Goal: Task Accomplishment & Management: Manage account settings

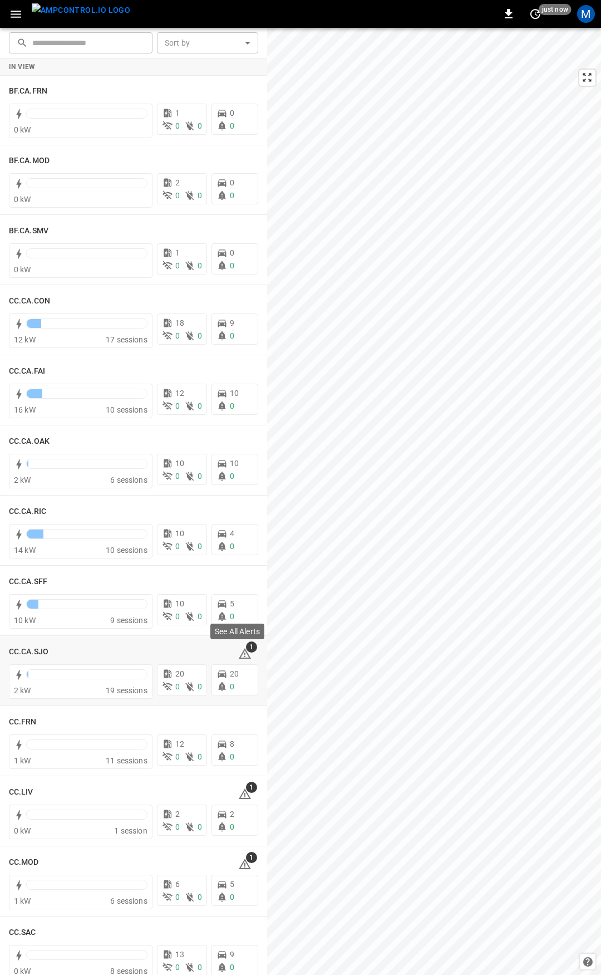
click at [246, 648] on span "1" at bounding box center [251, 646] width 11 height 11
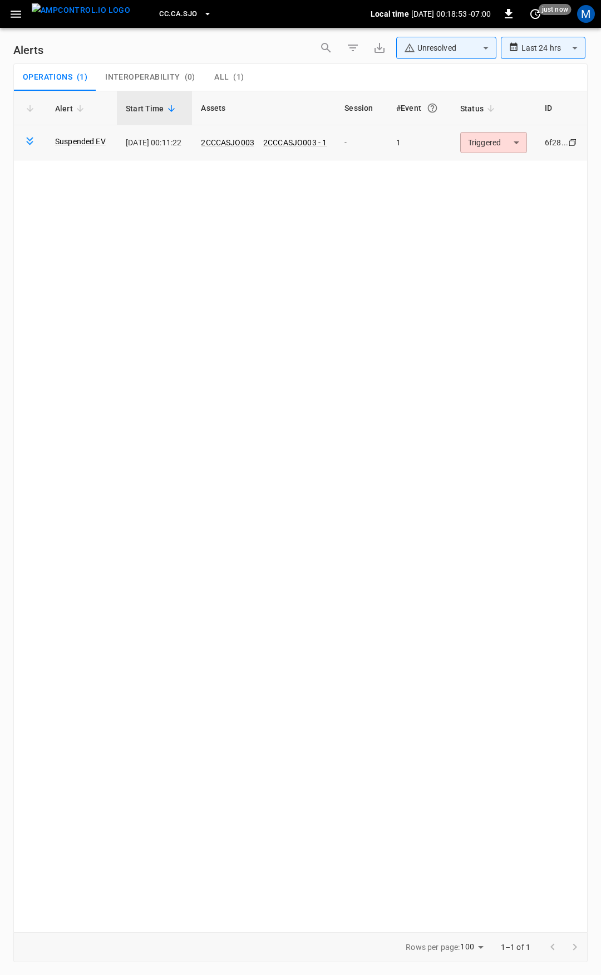
click at [501, 132] on body "**********" at bounding box center [300, 485] width 601 height 971
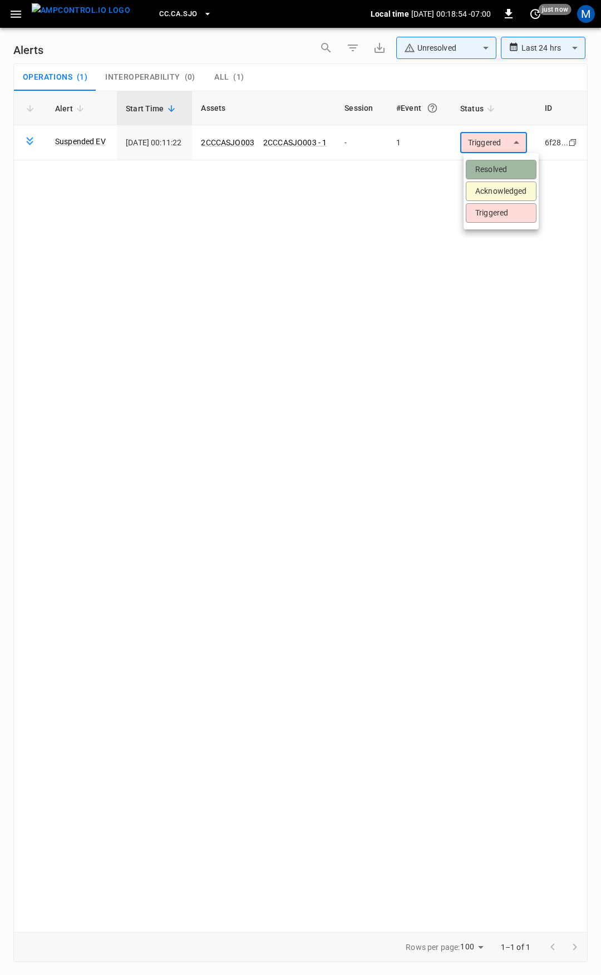
click at [502, 166] on li "Resolved" at bounding box center [501, 169] width 71 height 19
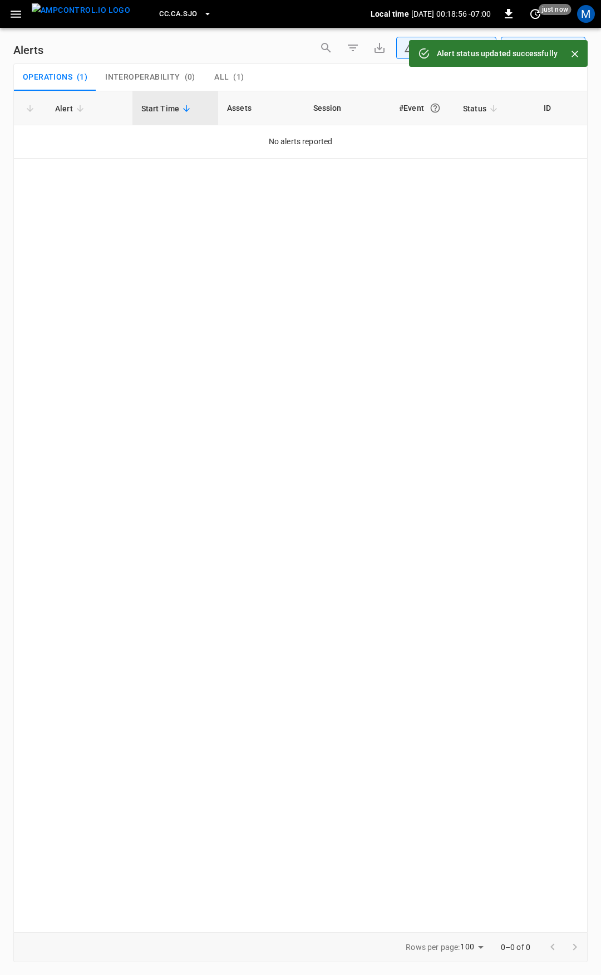
click at [19, 17] on icon "button" at bounding box center [16, 14] width 11 height 7
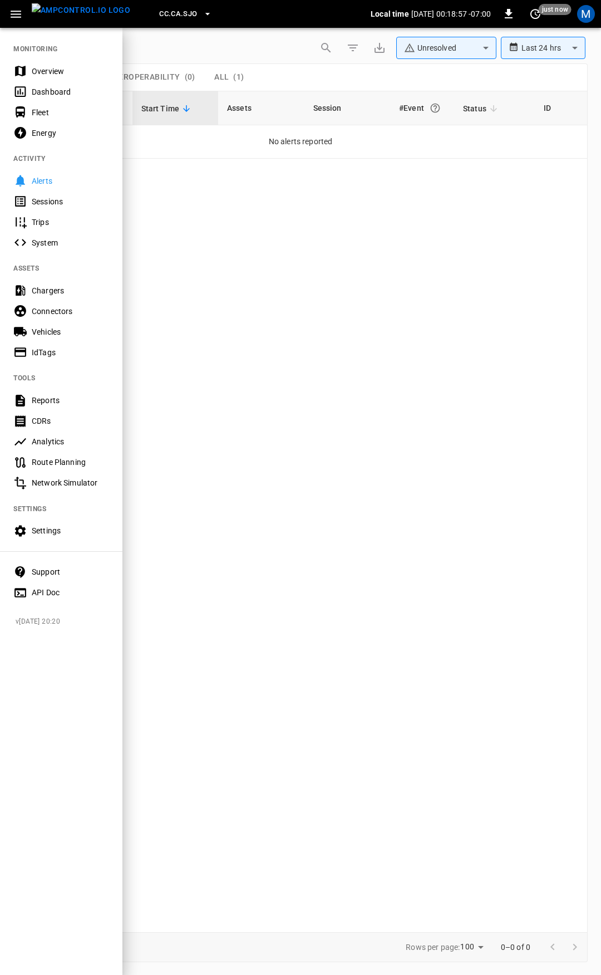
click at [63, 74] on div "Overview" at bounding box center [70, 71] width 77 height 11
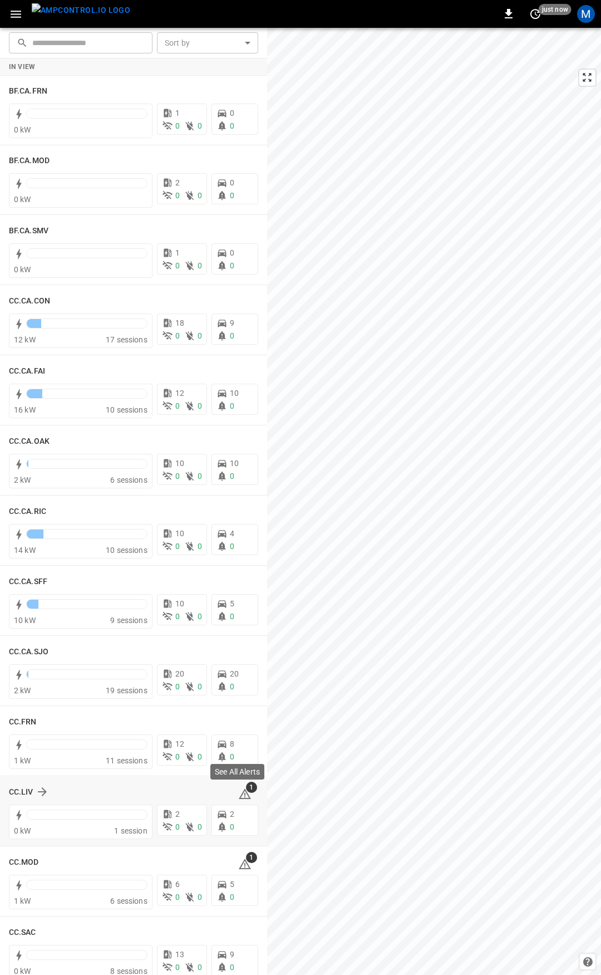
click at [239, 792] on icon at bounding box center [245, 793] width 12 height 11
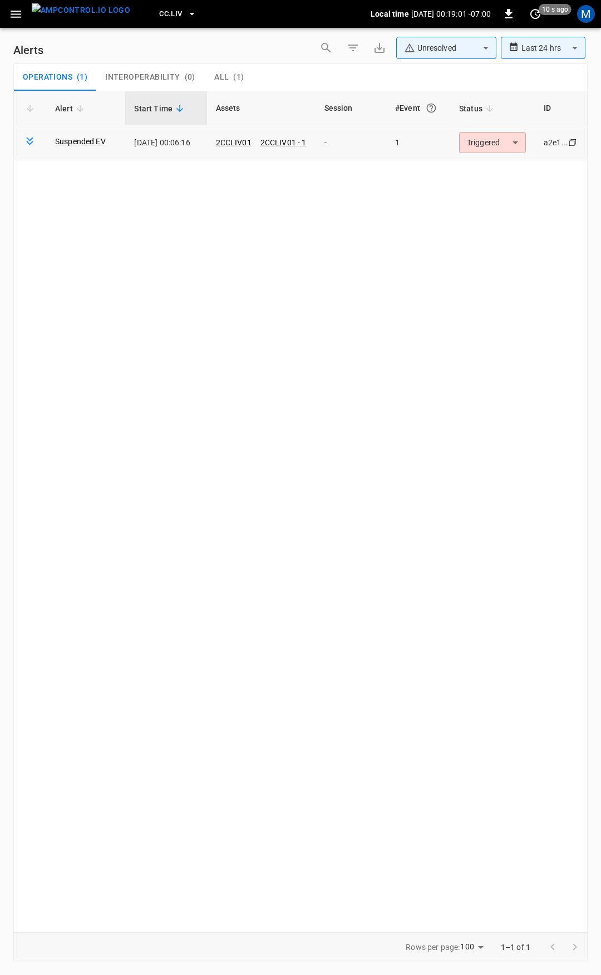
click at [483, 146] on body "**********" at bounding box center [300, 485] width 601 height 971
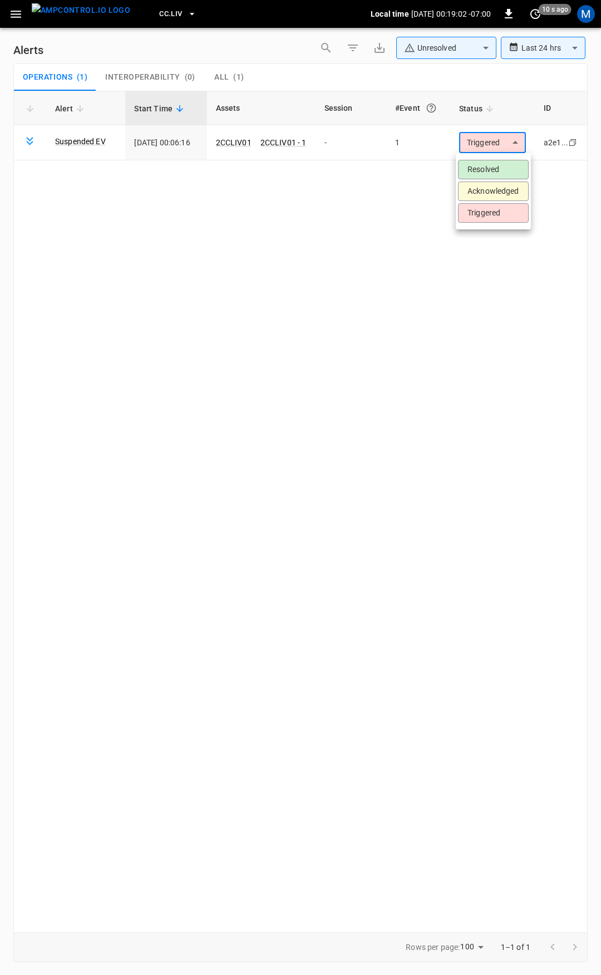
click at [490, 168] on li "Resolved" at bounding box center [493, 169] width 71 height 19
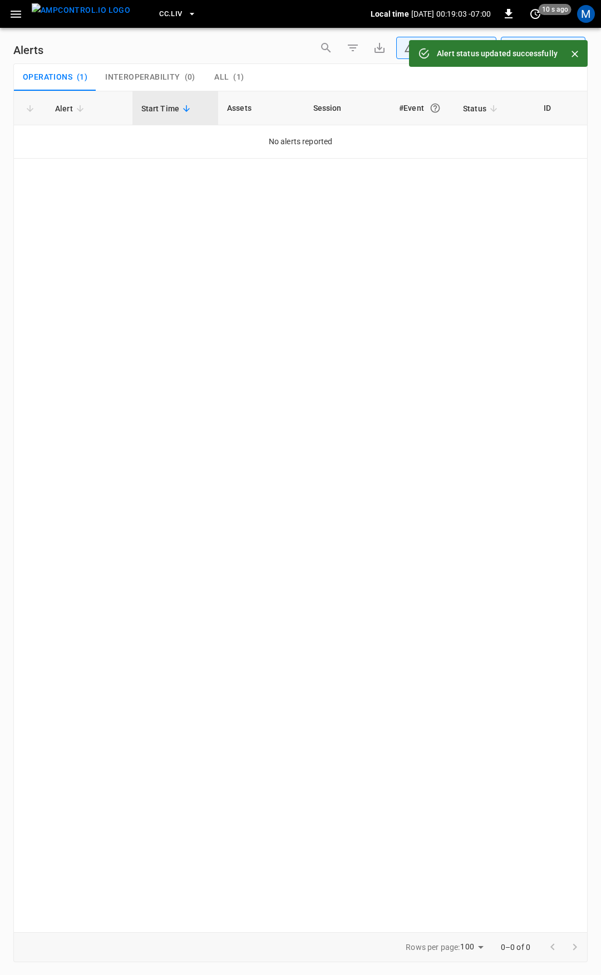
click at [16, 15] on icon "button" at bounding box center [16, 14] width 14 height 14
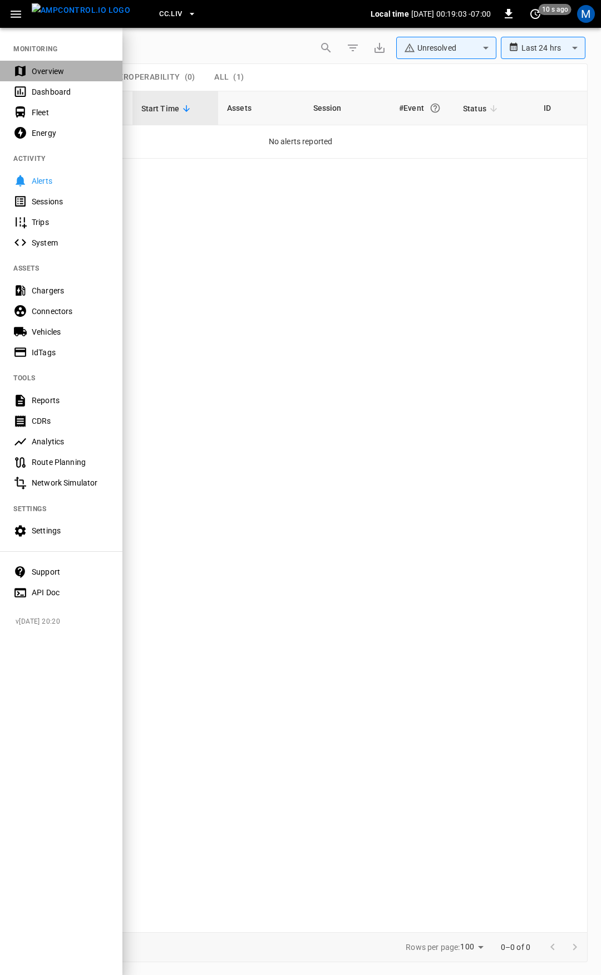
click at [42, 70] on div "Overview" at bounding box center [70, 71] width 77 height 11
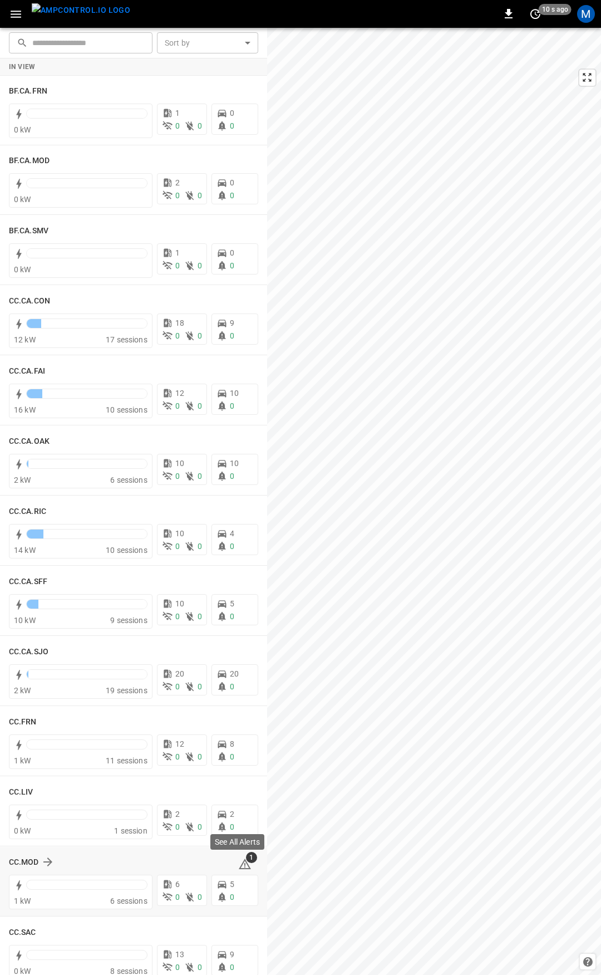
click at [239, 862] on icon at bounding box center [245, 863] width 12 height 11
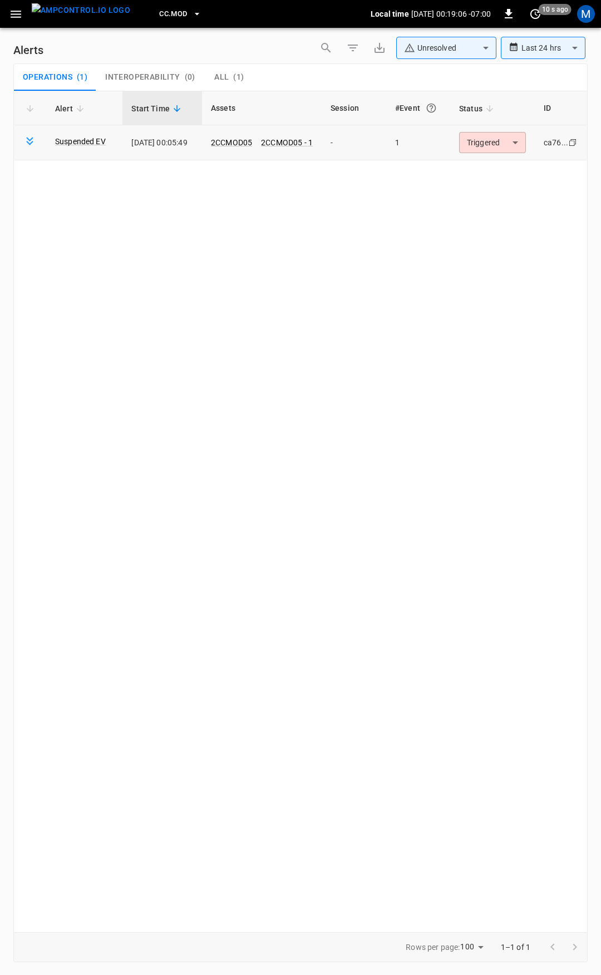
click at [501, 144] on body "**********" at bounding box center [300, 485] width 601 height 971
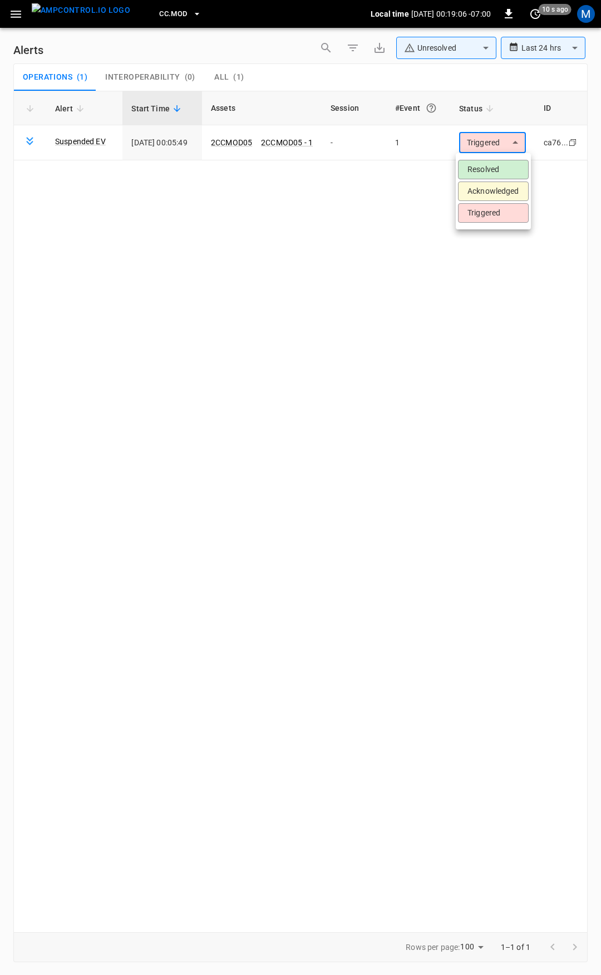
click at [489, 168] on li "Resolved" at bounding box center [493, 169] width 71 height 19
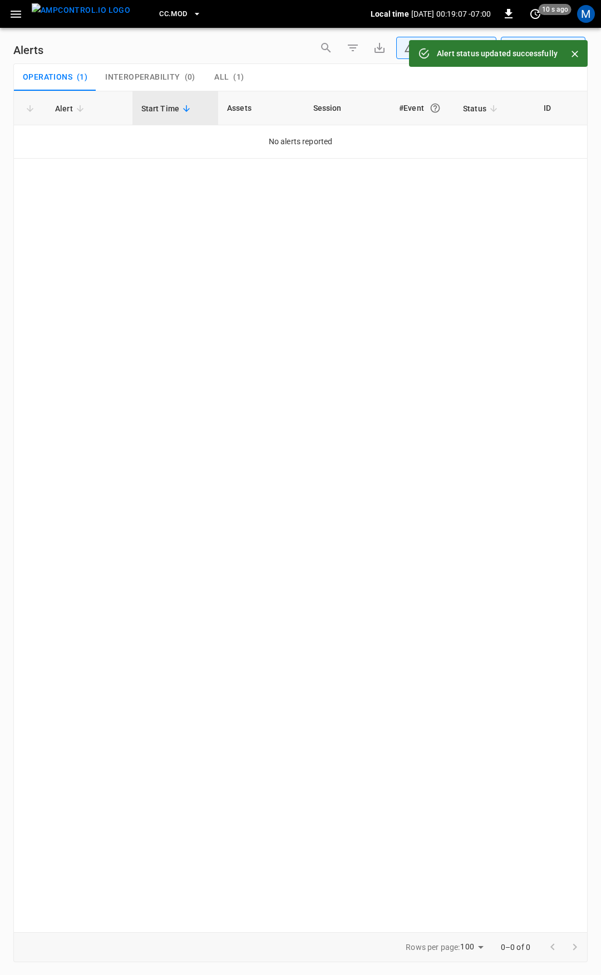
click at [16, 13] on icon "button" at bounding box center [16, 14] width 14 height 14
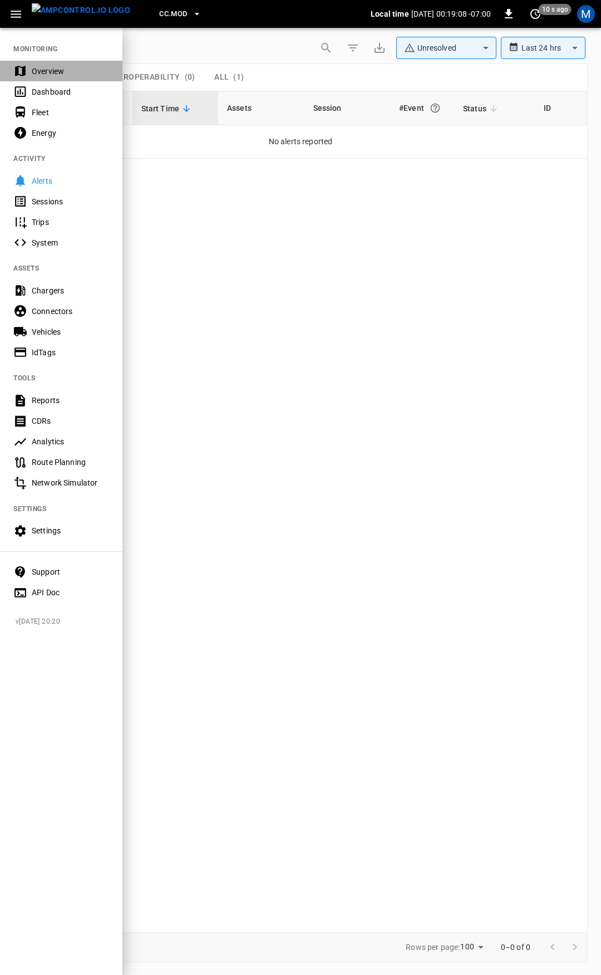
click at [43, 77] on div "Overview" at bounding box center [61, 71] width 122 height 21
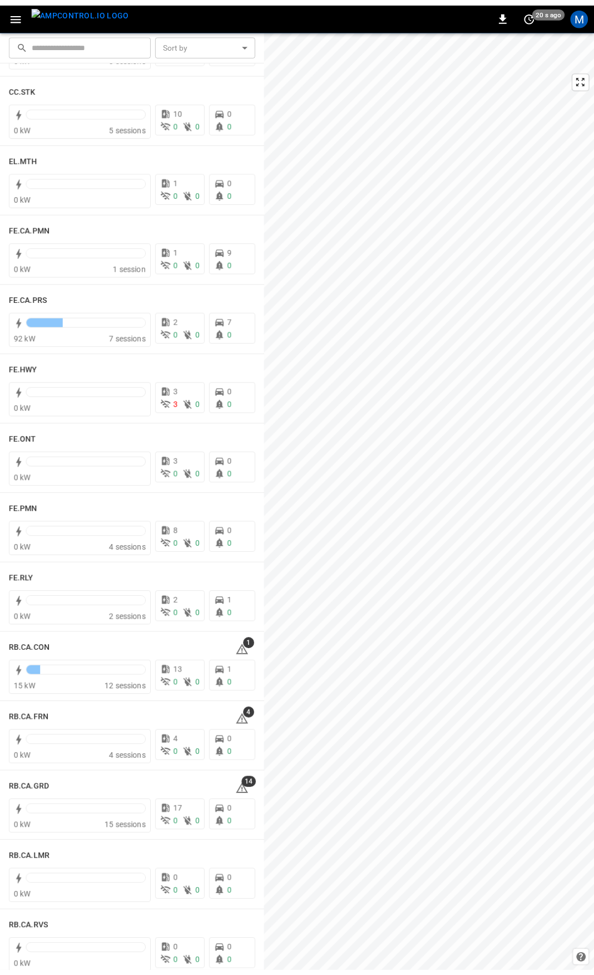
scroll to position [920, 0]
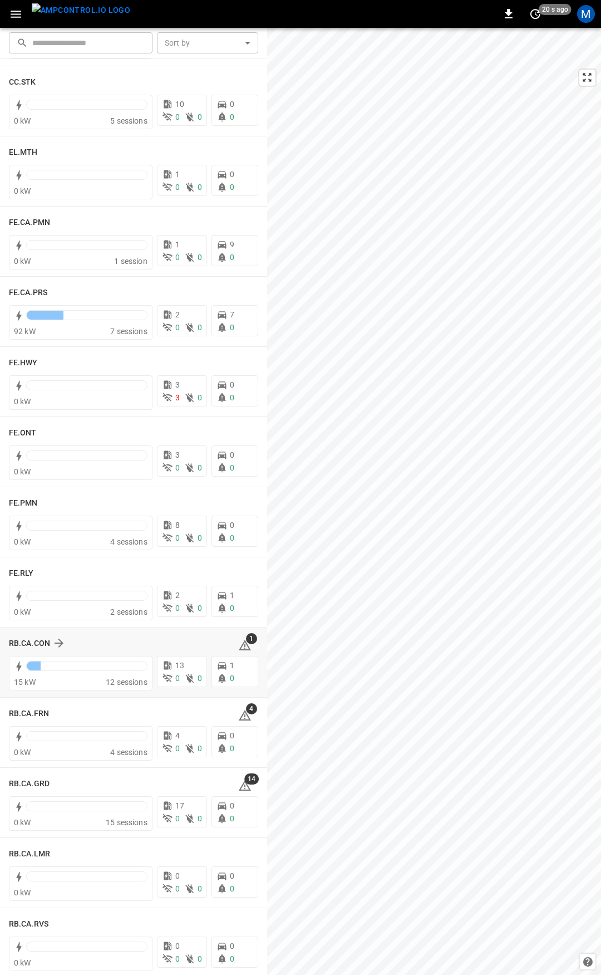
click at [244, 646] on icon at bounding box center [244, 646] width 1 height 4
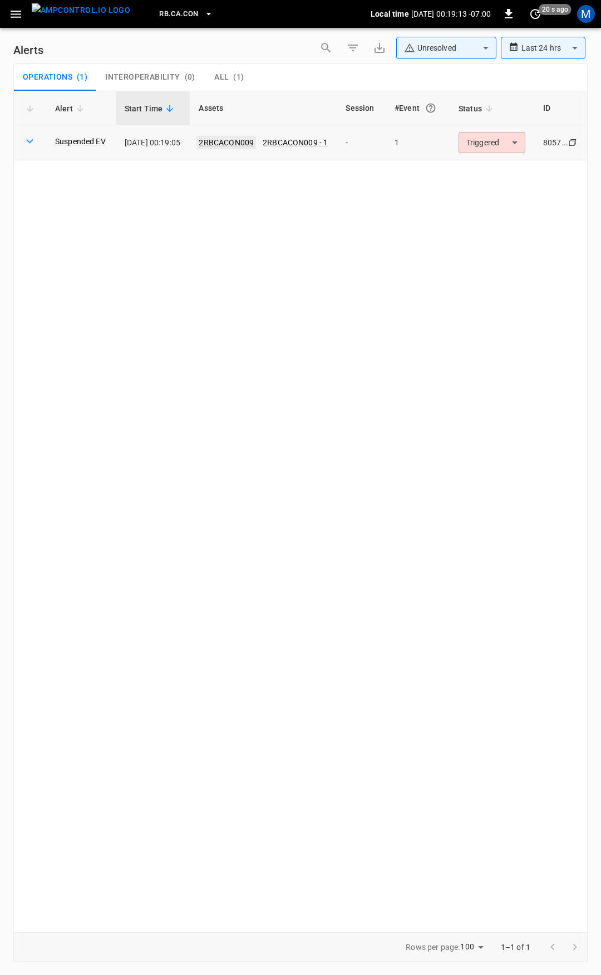
click at [244, 141] on link "2RBCACON009" at bounding box center [226, 142] width 60 height 13
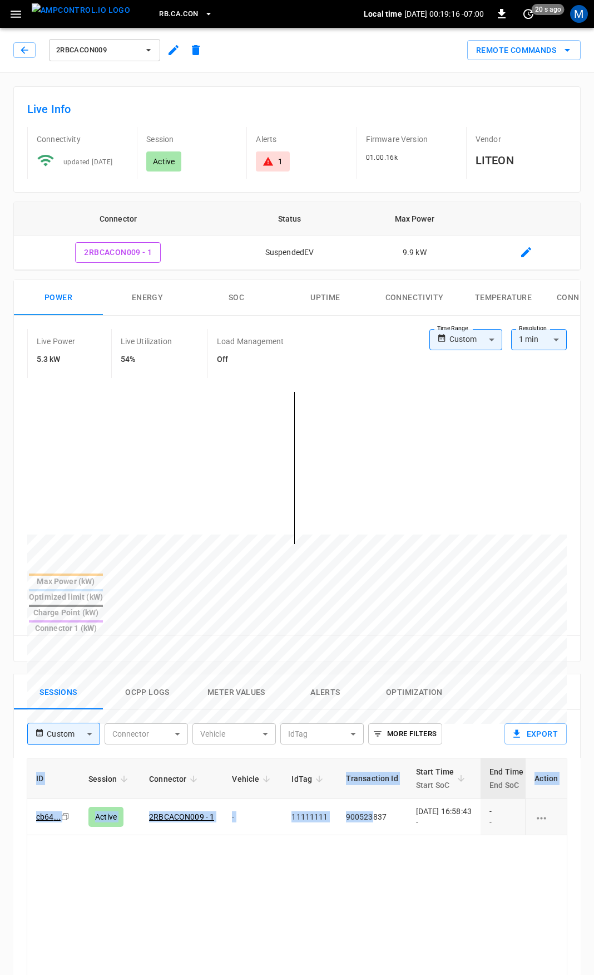
drag, startPoint x: 458, startPoint y: 786, endPoint x: -310, endPoint y: 758, distance: 768.6
click at [0, 758] on html "RB.CA.CON Local time [DATE] 00:19:16 -07:00 0 20 s ago M 2RBCACON009 Remote Com…" at bounding box center [297, 741] width 594 height 1483
click at [272, 156] on icon at bounding box center [268, 161] width 11 height 11
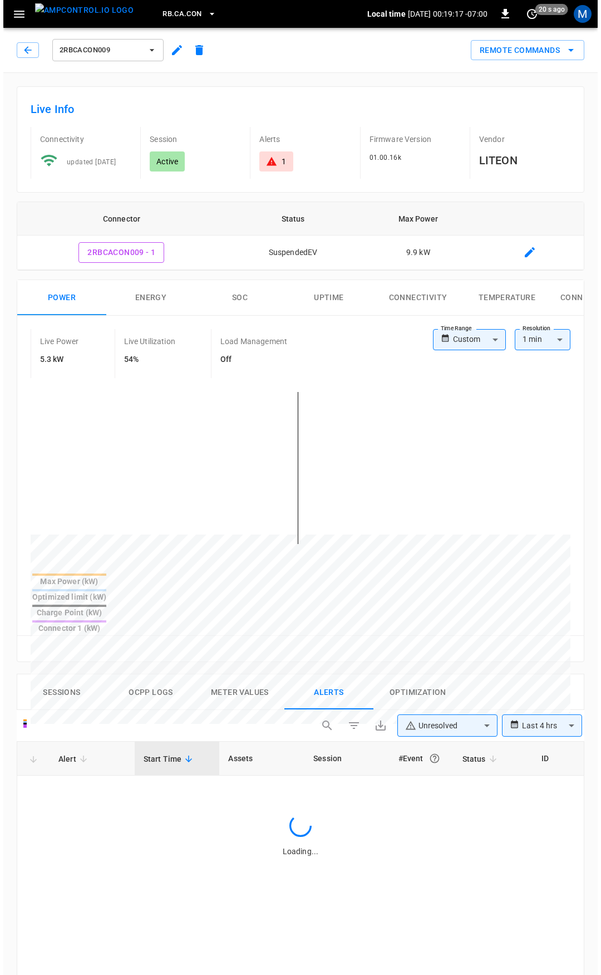
scroll to position [471, 0]
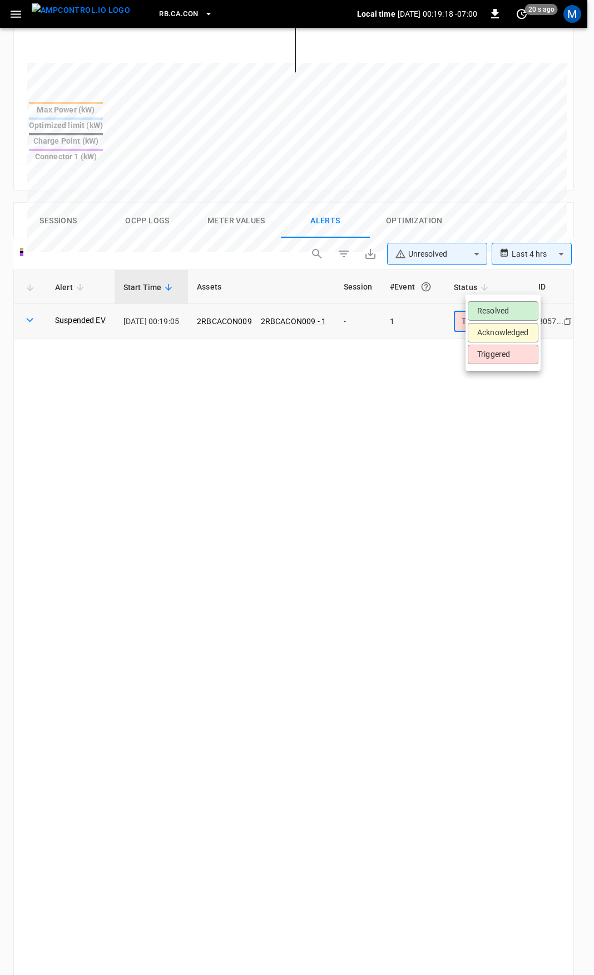
click at [471, 288] on body "**********" at bounding box center [297, 346] width 594 height 1634
click at [483, 303] on li "Resolved" at bounding box center [503, 310] width 71 height 19
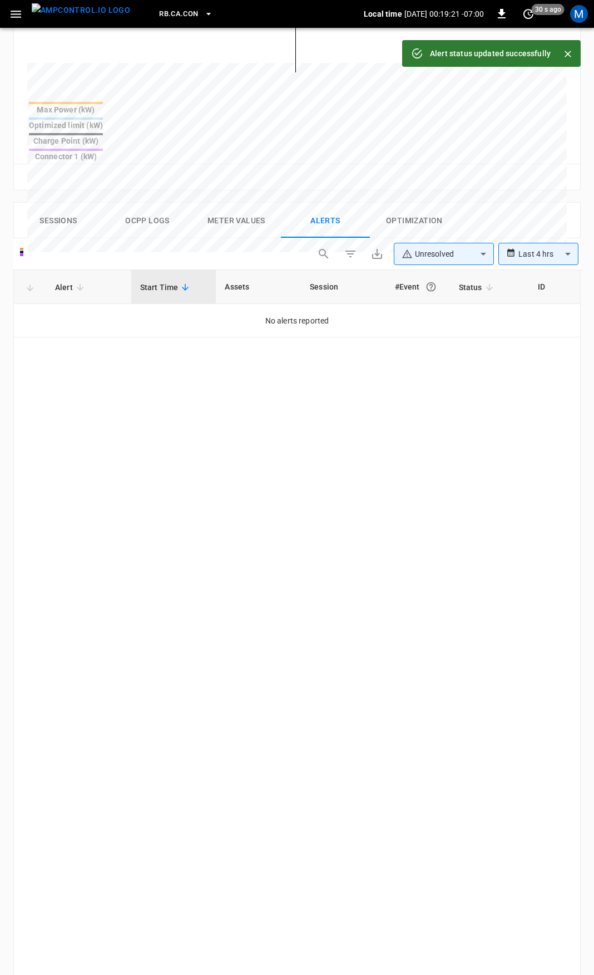
click at [16, 17] on icon "button" at bounding box center [16, 14] width 11 height 7
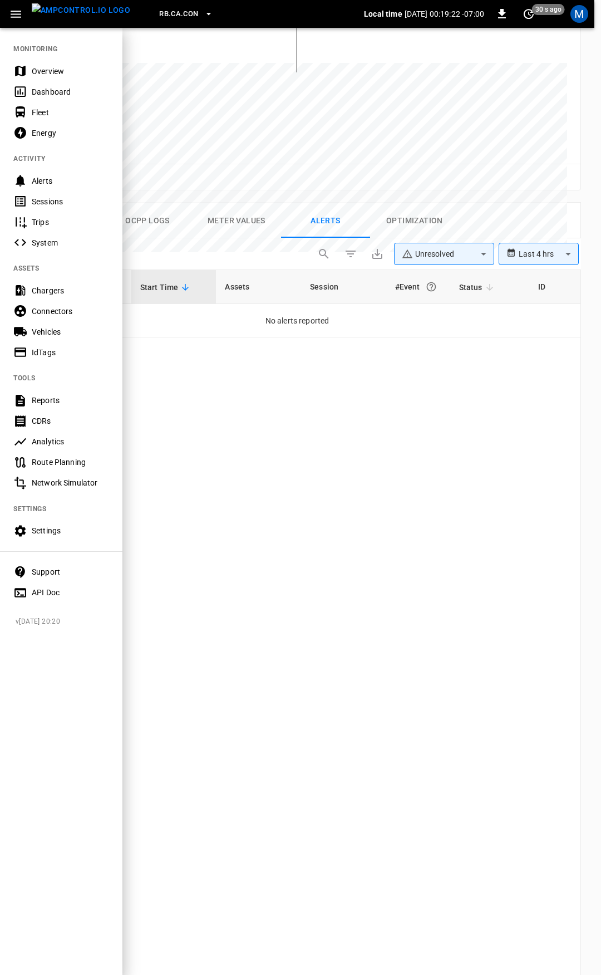
click at [43, 68] on div "Overview" at bounding box center [70, 71] width 77 height 11
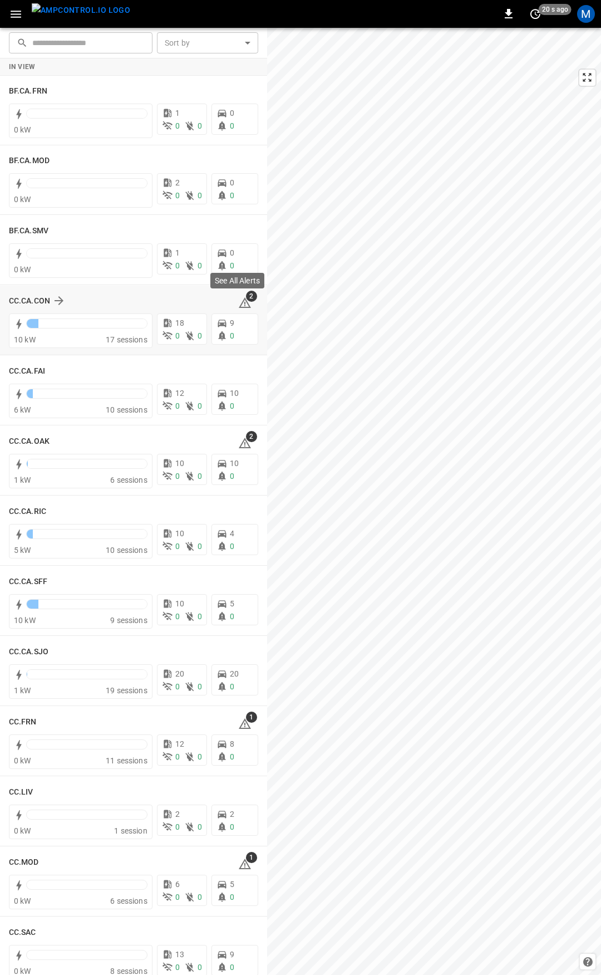
click at [240, 301] on icon at bounding box center [245, 302] width 12 height 11
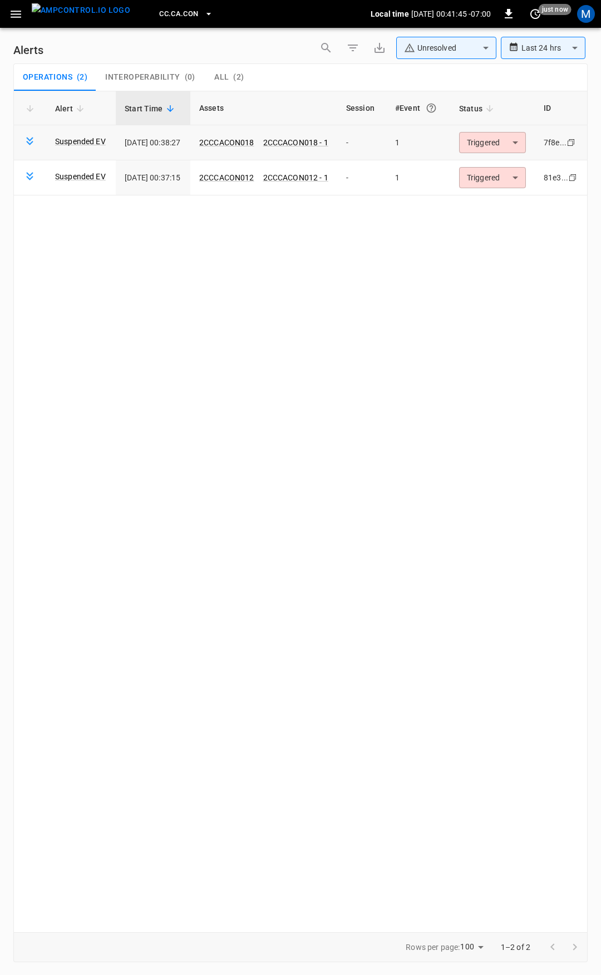
click at [515, 146] on body "**********" at bounding box center [300, 485] width 601 height 971
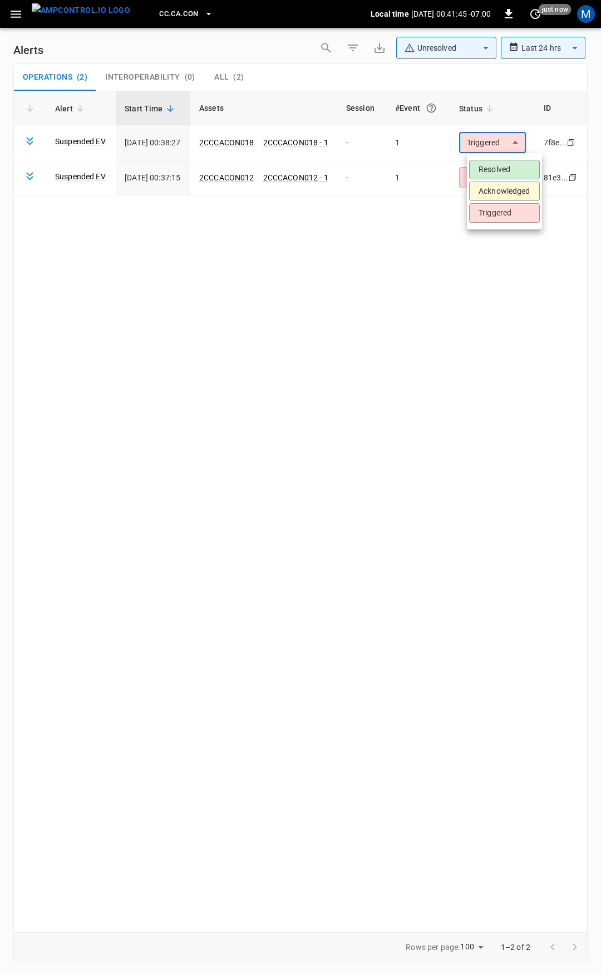
click at [511, 173] on li "Resolved" at bounding box center [504, 169] width 71 height 19
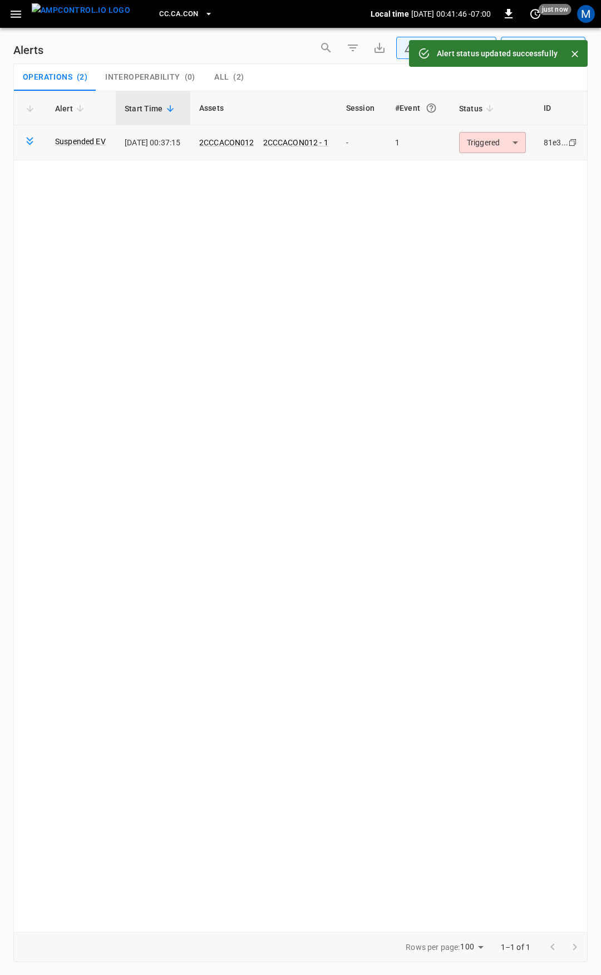
click at [510, 152] on body "**********" at bounding box center [300, 485] width 601 height 971
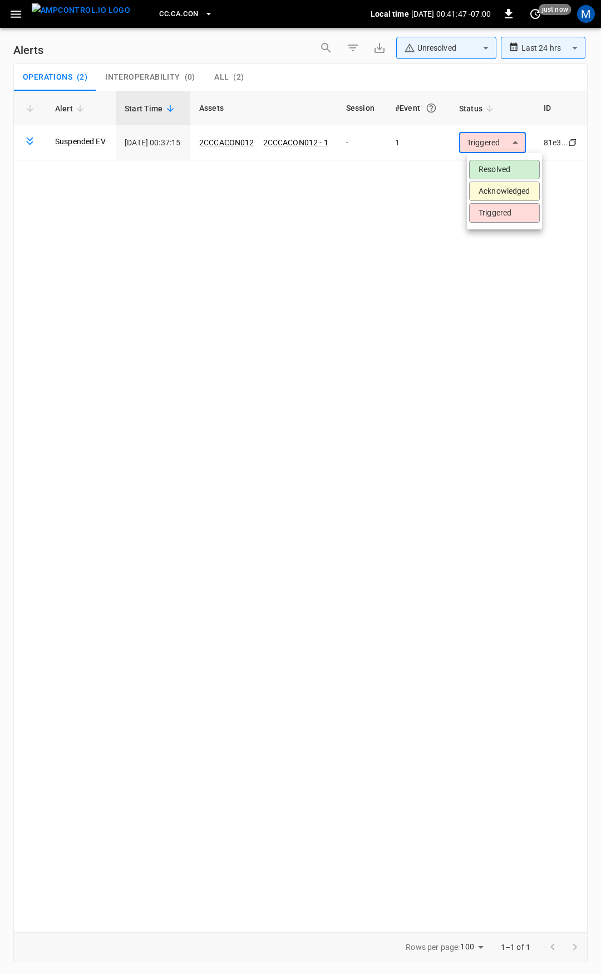
click at [510, 165] on li "Resolved" at bounding box center [504, 169] width 71 height 19
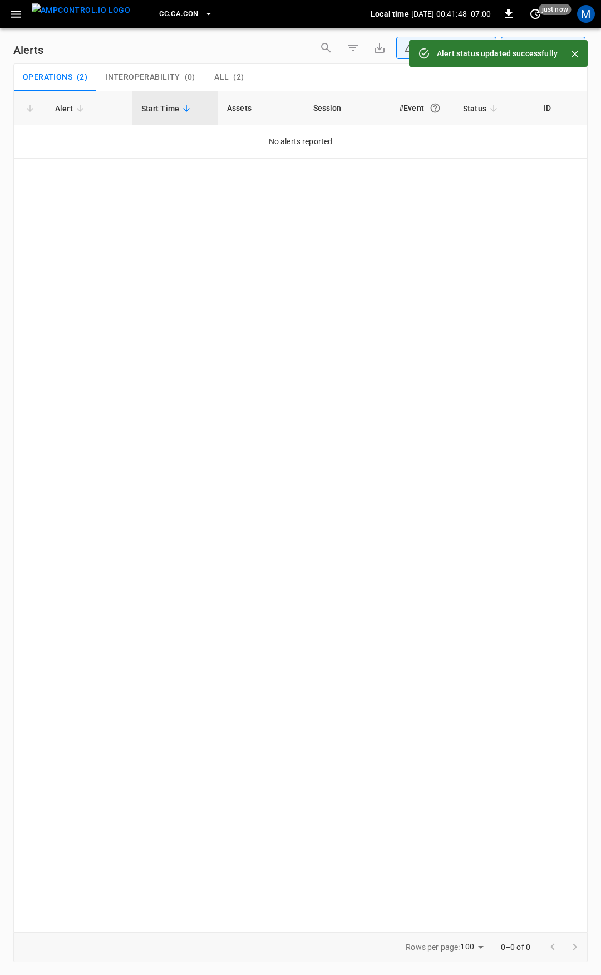
click at [21, 14] on icon "button" at bounding box center [16, 14] width 11 height 7
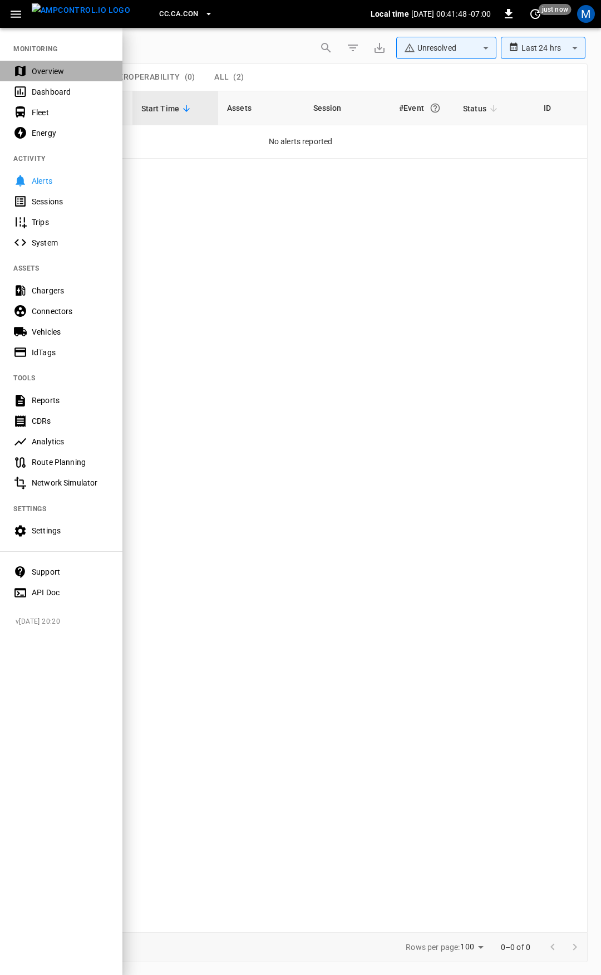
click at [55, 77] on div "Overview" at bounding box center [61, 71] width 122 height 21
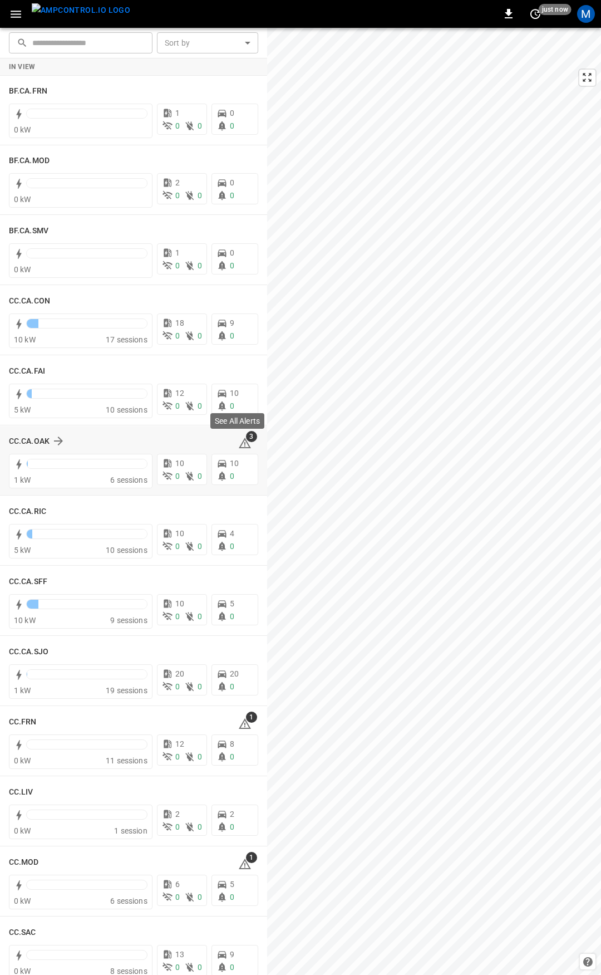
click at [239, 442] on icon at bounding box center [244, 442] width 13 height 13
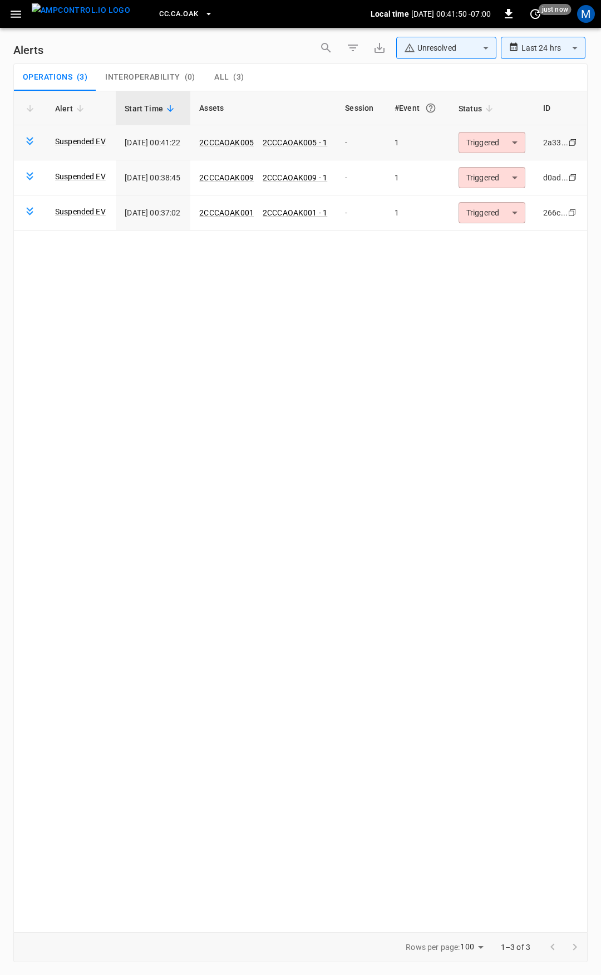
click at [494, 141] on body "**********" at bounding box center [300, 485] width 601 height 971
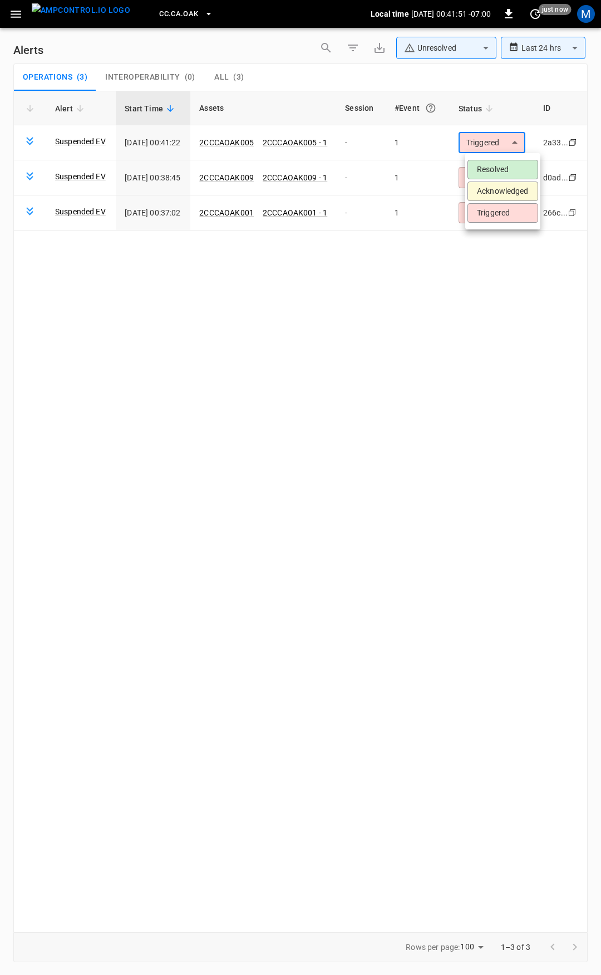
click at [495, 170] on li "Resolved" at bounding box center [503, 169] width 71 height 19
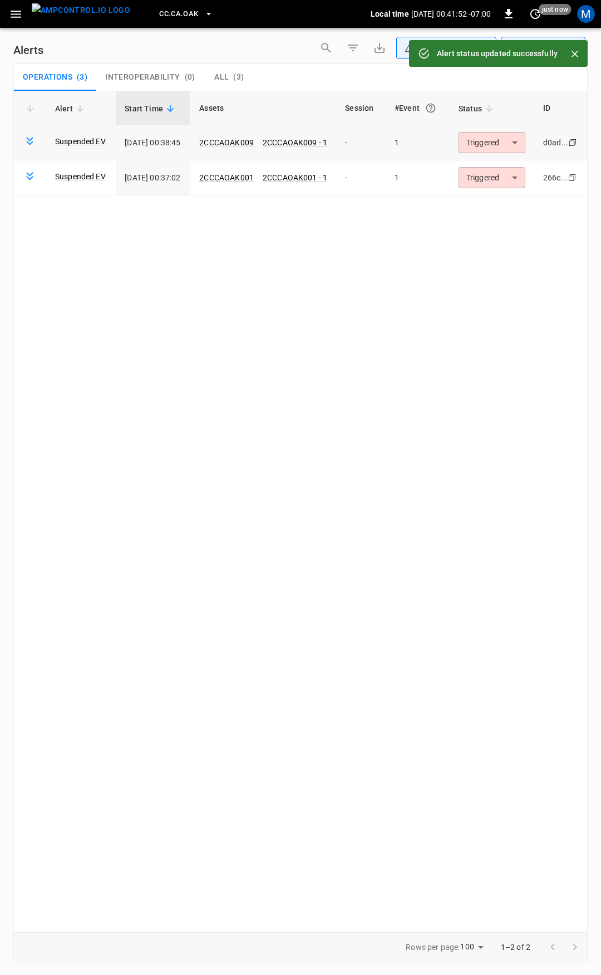
click at [498, 144] on body "**********" at bounding box center [300, 485] width 601 height 971
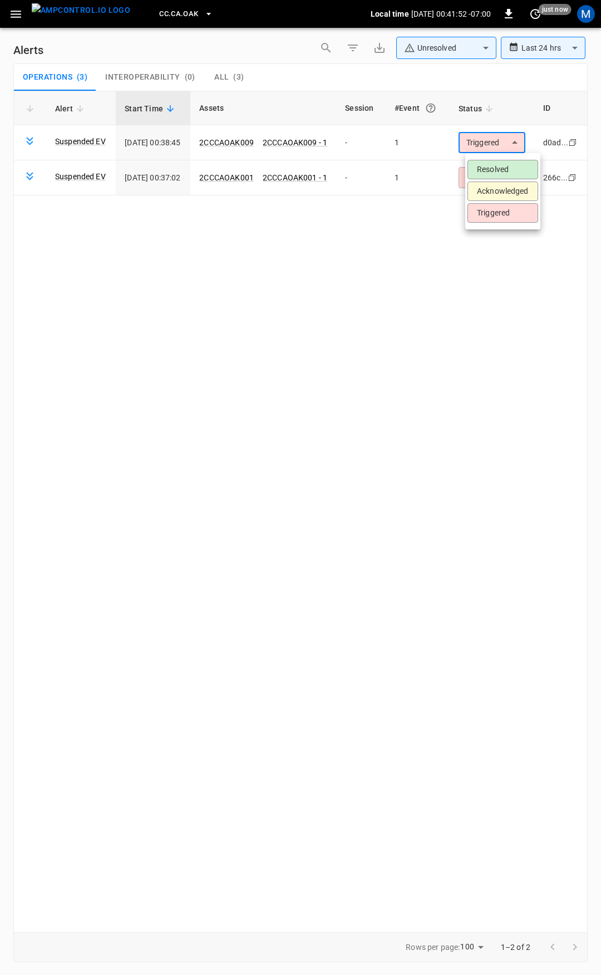
click at [494, 162] on li "Resolved" at bounding box center [503, 169] width 71 height 19
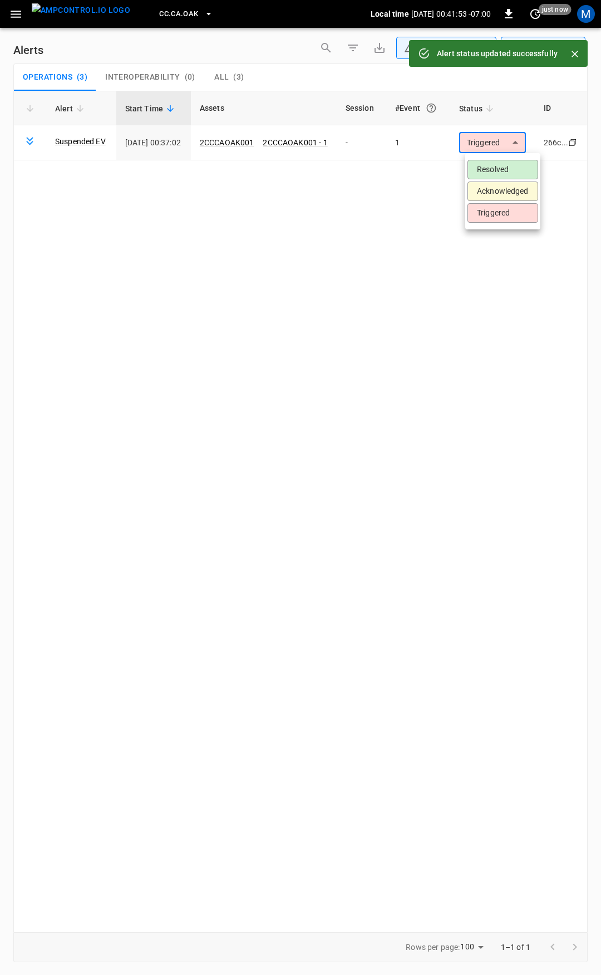
click at [489, 151] on body "**********" at bounding box center [300, 485] width 601 height 971
click at [485, 165] on li "Resolved" at bounding box center [503, 169] width 71 height 19
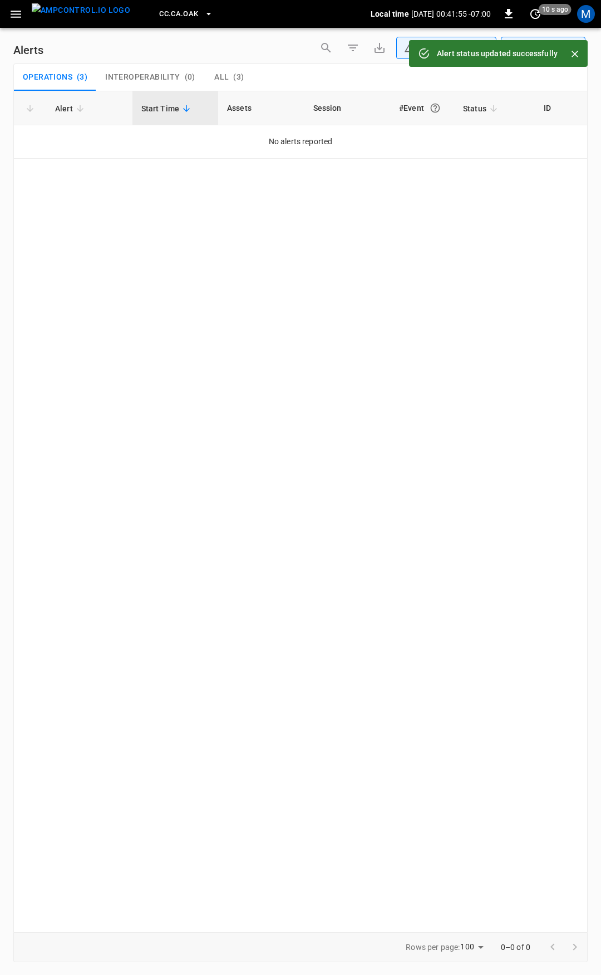
click at [17, 10] on icon "button" at bounding box center [16, 14] width 14 height 14
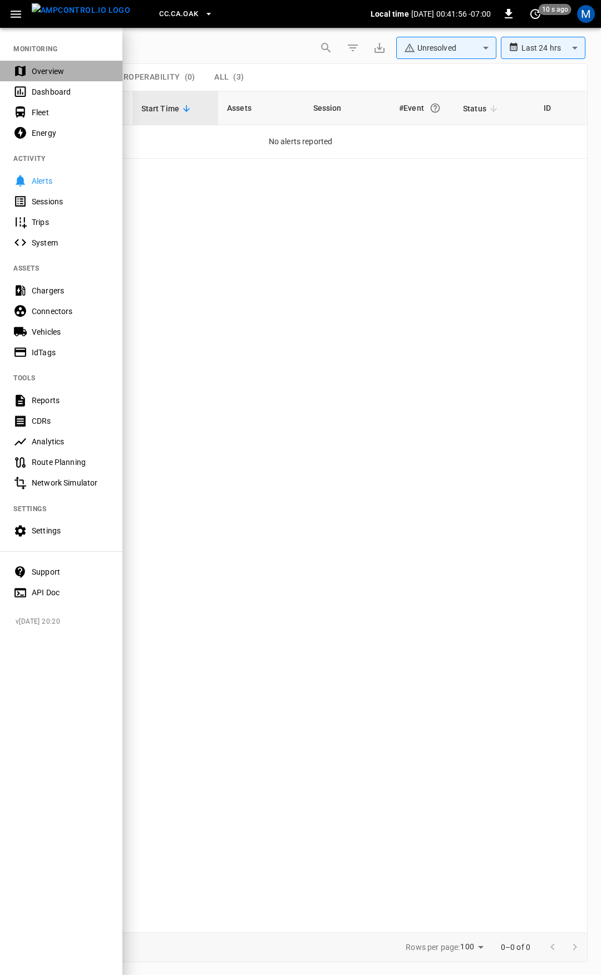
click at [43, 73] on div "Overview" at bounding box center [70, 71] width 77 height 11
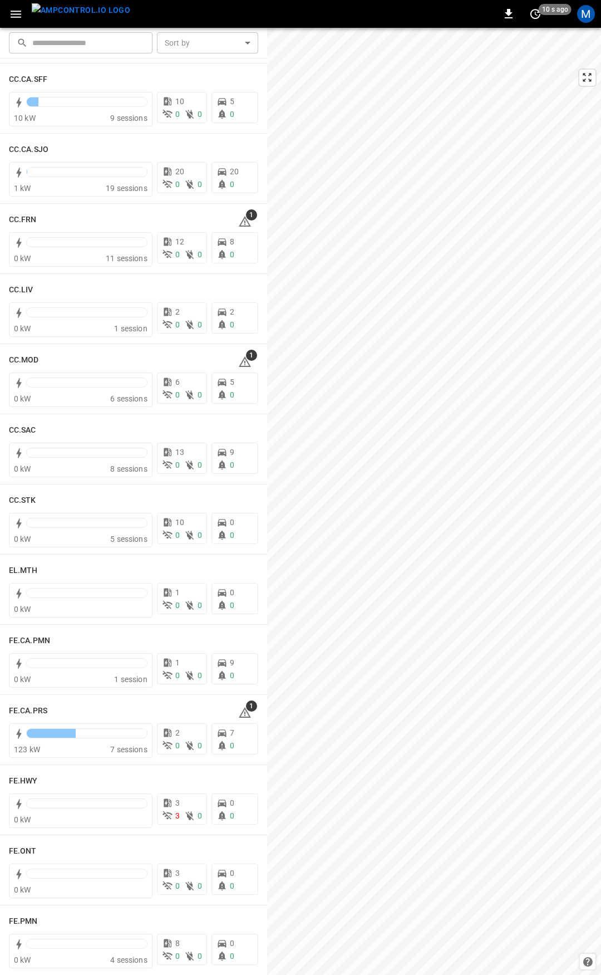
scroll to position [510, 0]
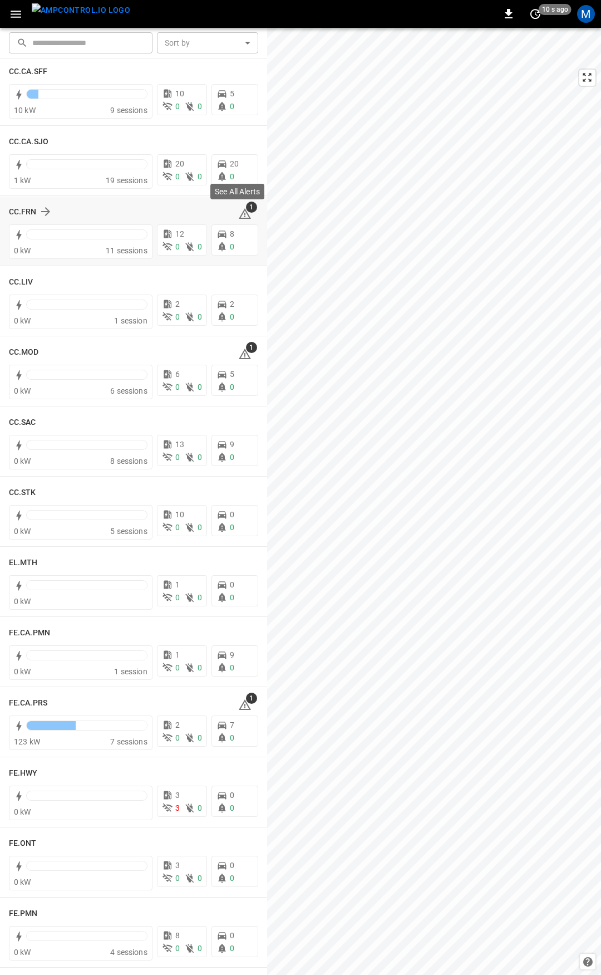
click at [239, 218] on icon at bounding box center [244, 213] width 13 height 13
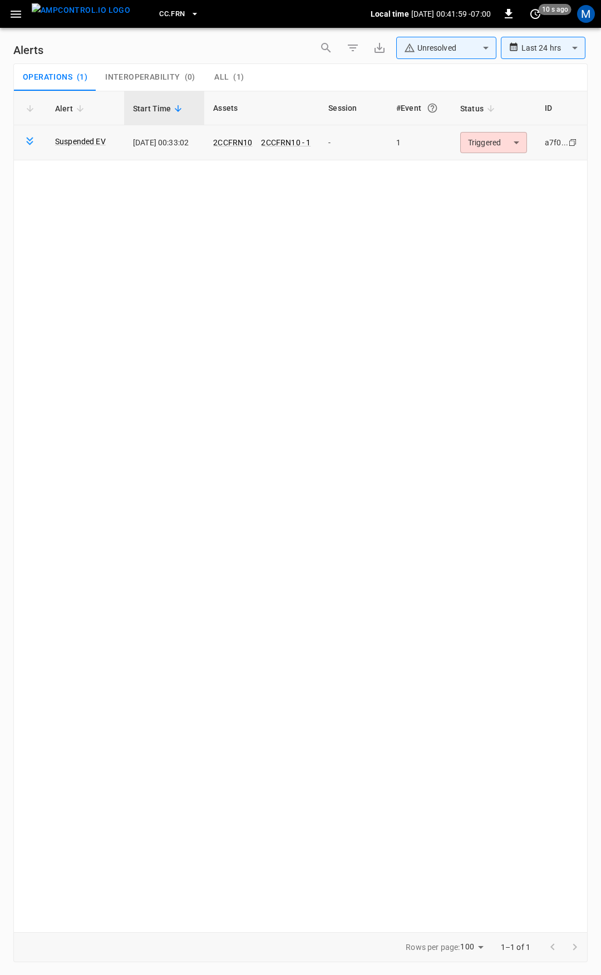
click at [503, 141] on body "**********" at bounding box center [300, 485] width 601 height 971
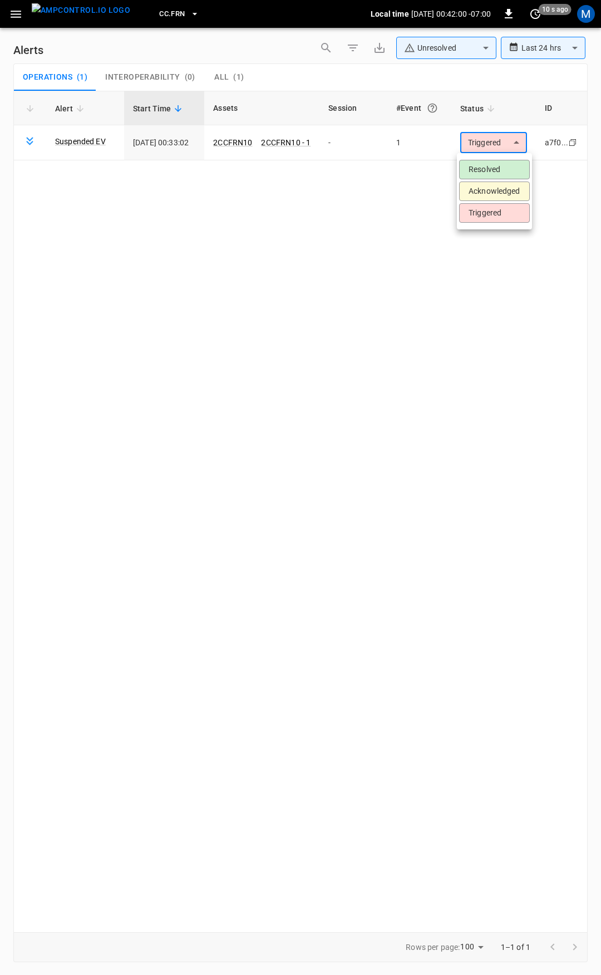
click at [495, 160] on li "Resolved" at bounding box center [494, 169] width 71 height 19
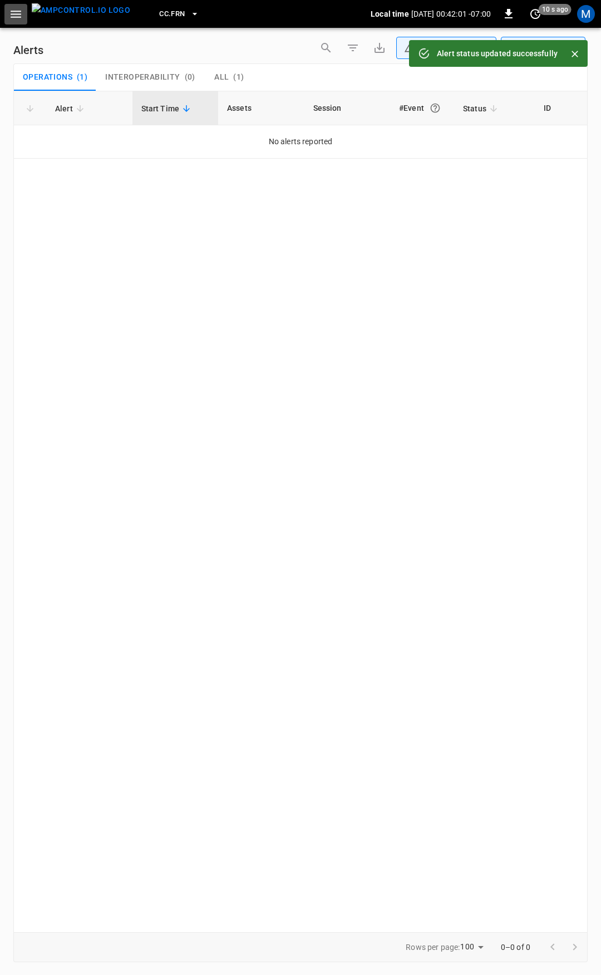
click at [11, 16] on icon "button" at bounding box center [16, 14] width 14 height 14
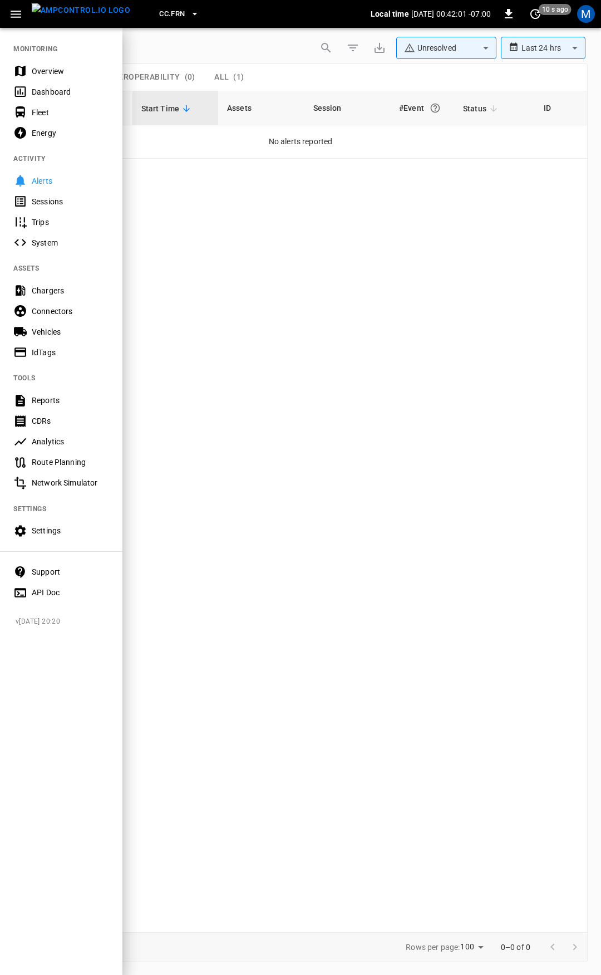
click at [46, 67] on div "Overview" at bounding box center [70, 71] width 77 height 11
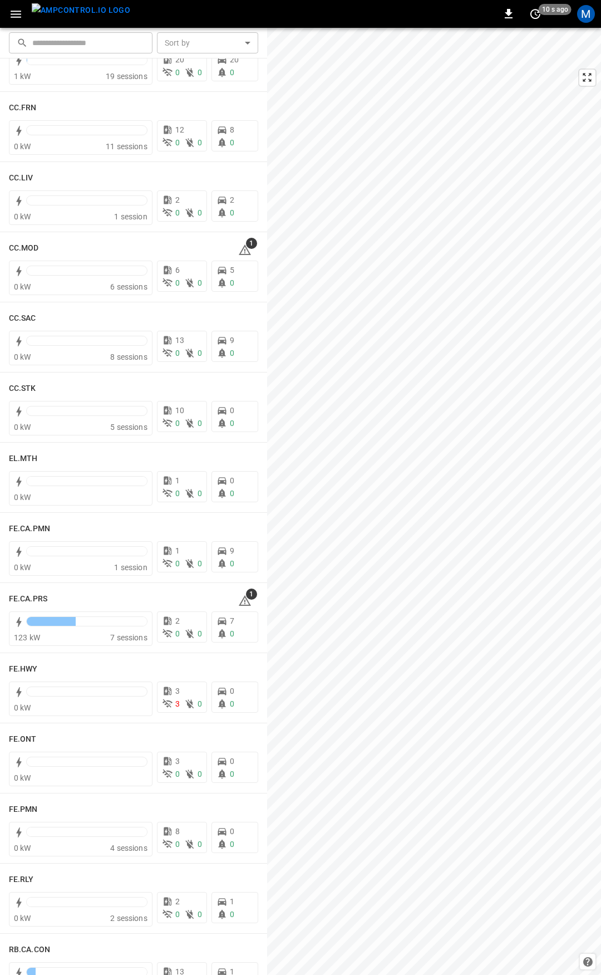
scroll to position [626, 0]
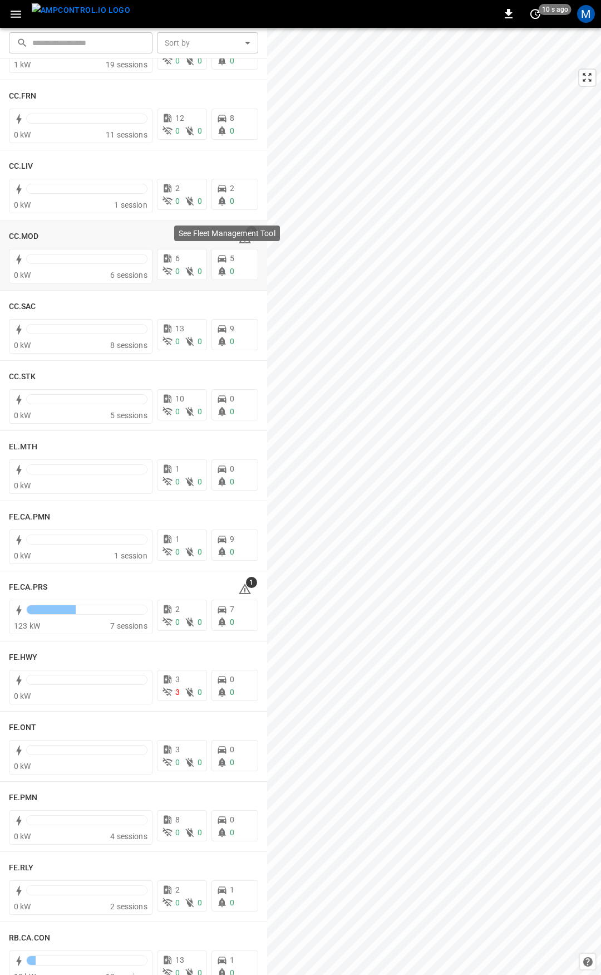
click at [241, 235] on p "See Fleet Management Tool" at bounding box center [227, 233] width 97 height 11
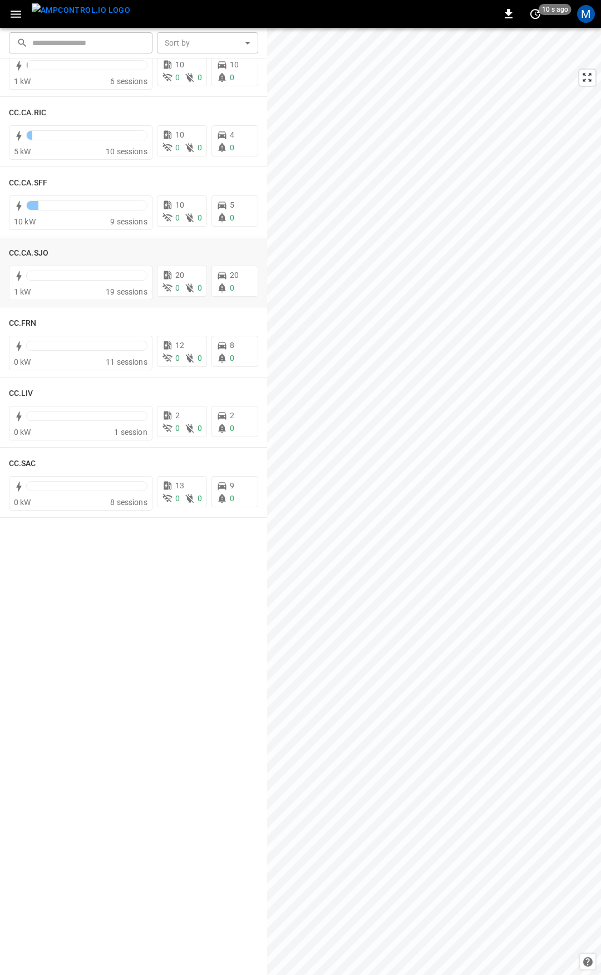
scroll to position [0, 0]
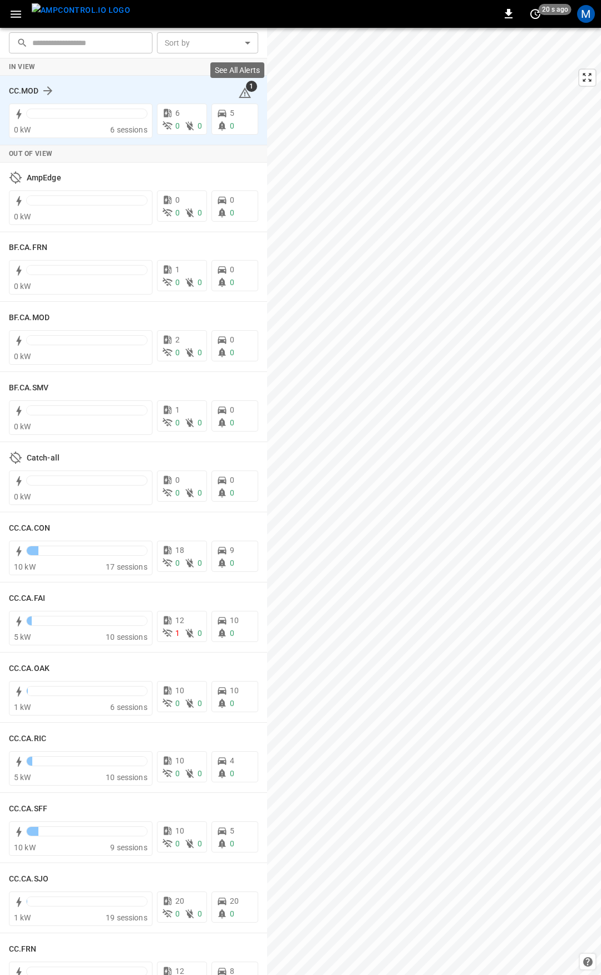
click at [238, 95] on icon at bounding box center [244, 92] width 13 height 13
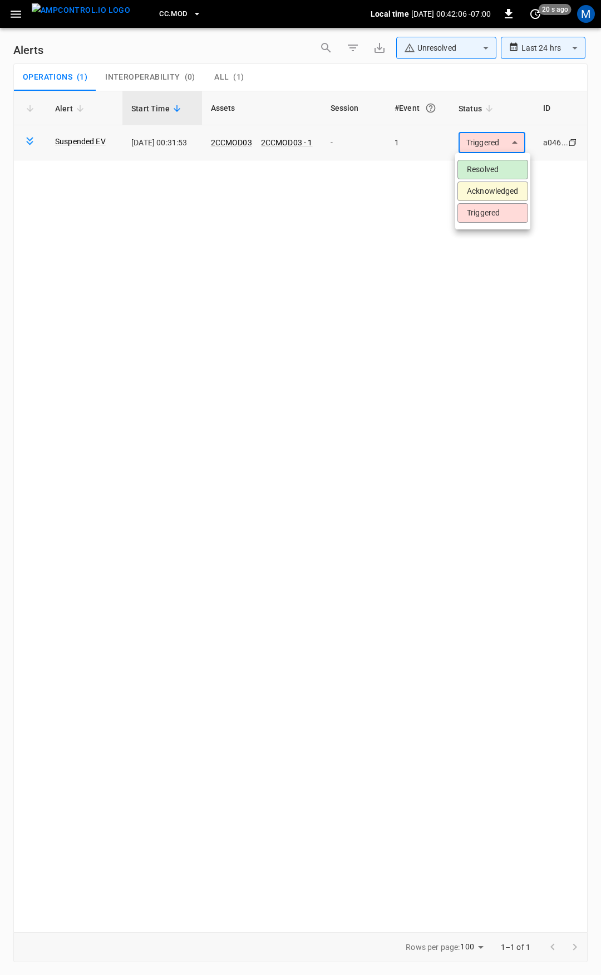
click at [480, 142] on body "**********" at bounding box center [300, 485] width 601 height 971
click at [493, 162] on li "Resolved" at bounding box center [493, 169] width 71 height 19
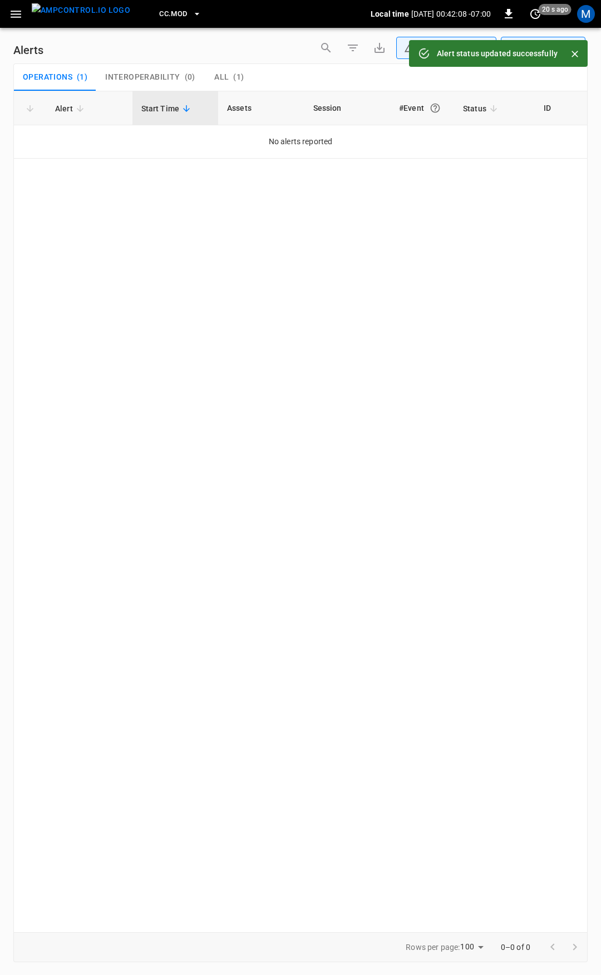
click at [18, 19] on icon "button" at bounding box center [16, 14] width 14 height 14
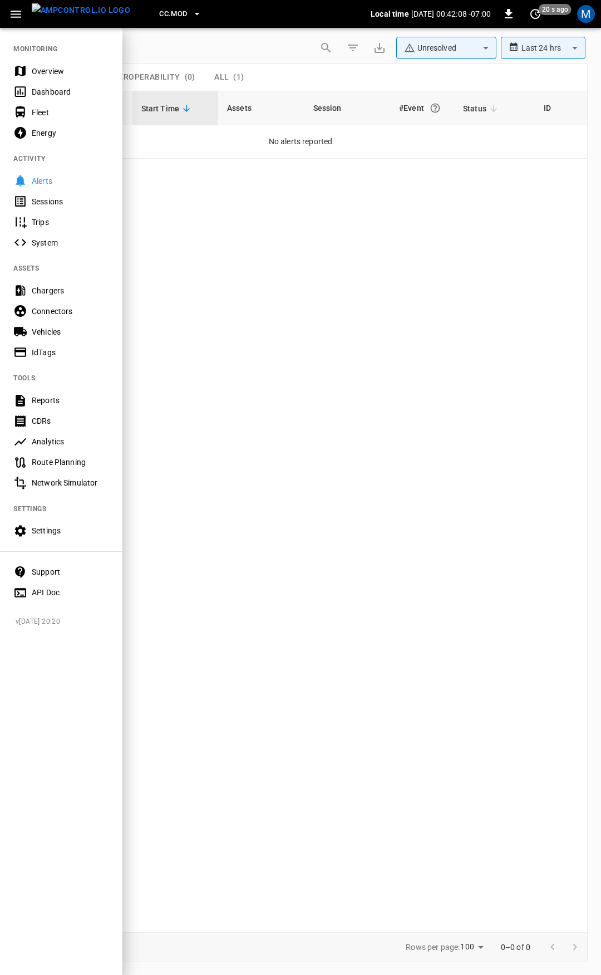
click at [56, 71] on div "Overview" at bounding box center [70, 71] width 77 height 11
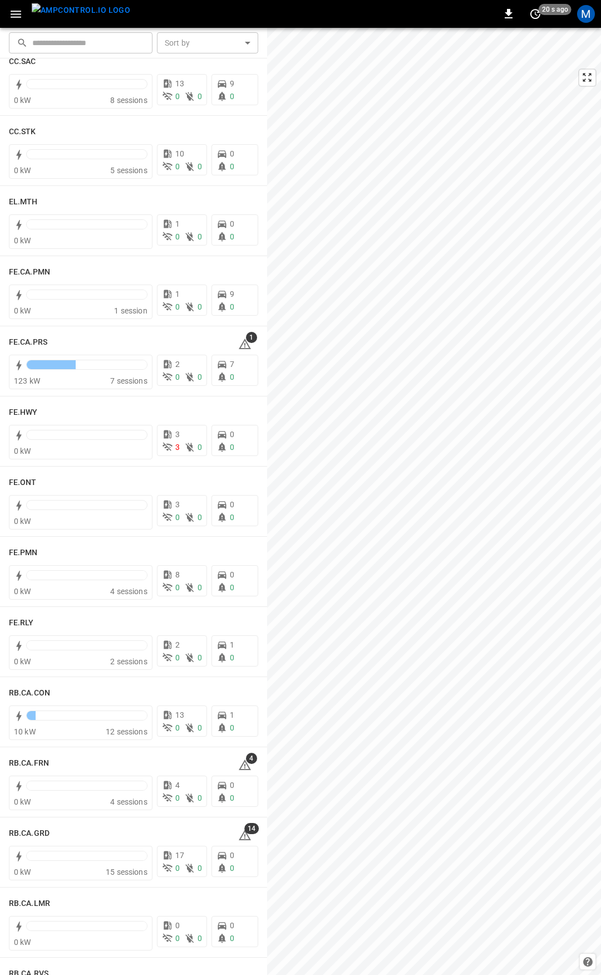
scroll to position [902, 0]
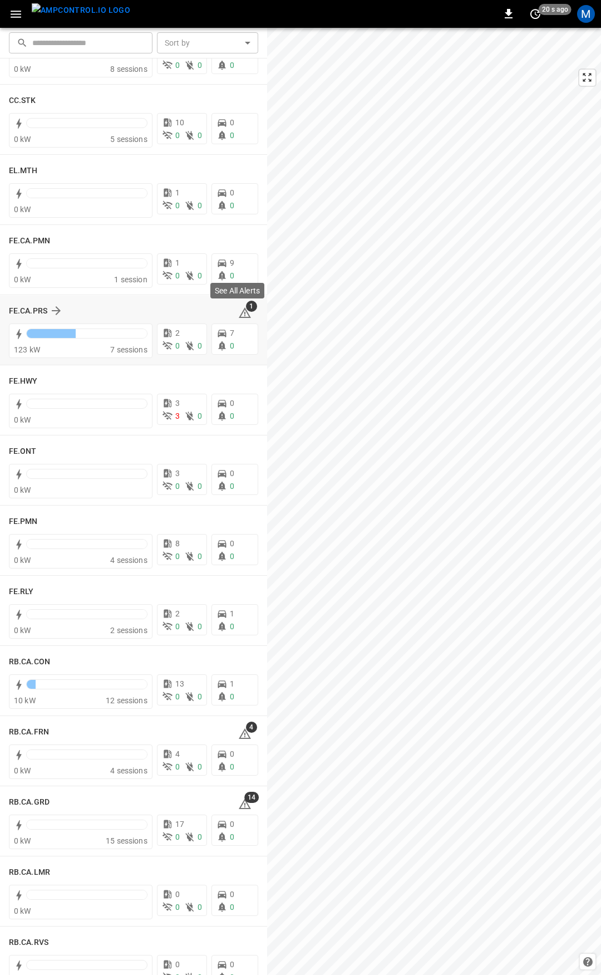
click at [240, 312] on icon at bounding box center [244, 312] width 13 height 13
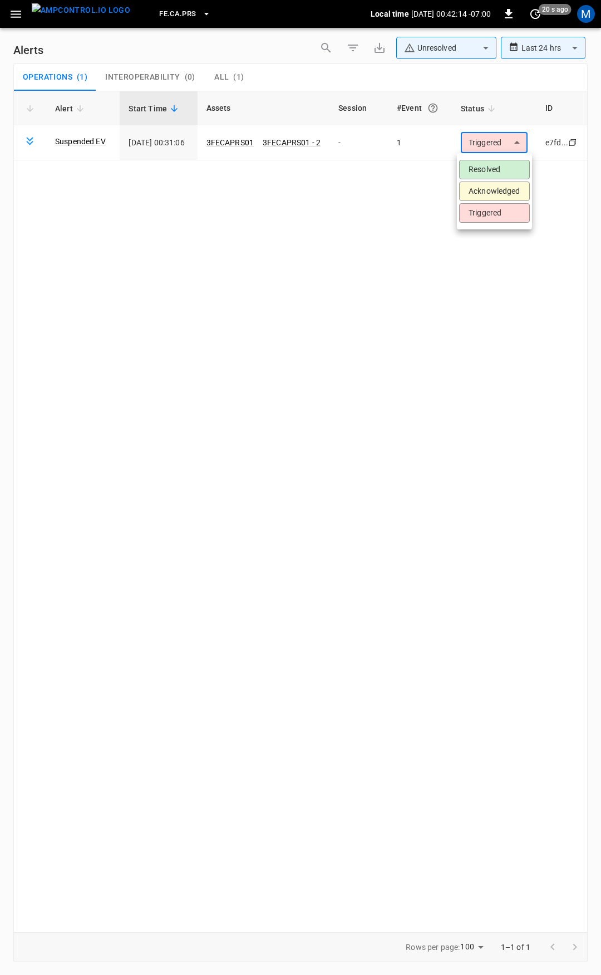
click at [474, 137] on body "**********" at bounding box center [300, 485] width 601 height 971
click at [488, 167] on li "Resolved" at bounding box center [494, 169] width 71 height 19
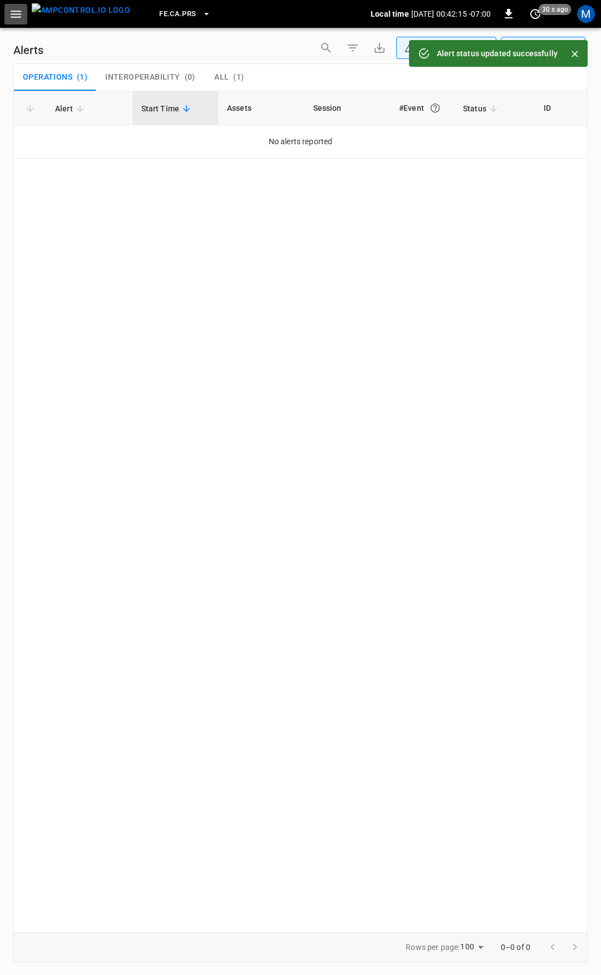
click at [11, 14] on icon "button" at bounding box center [16, 14] width 14 height 14
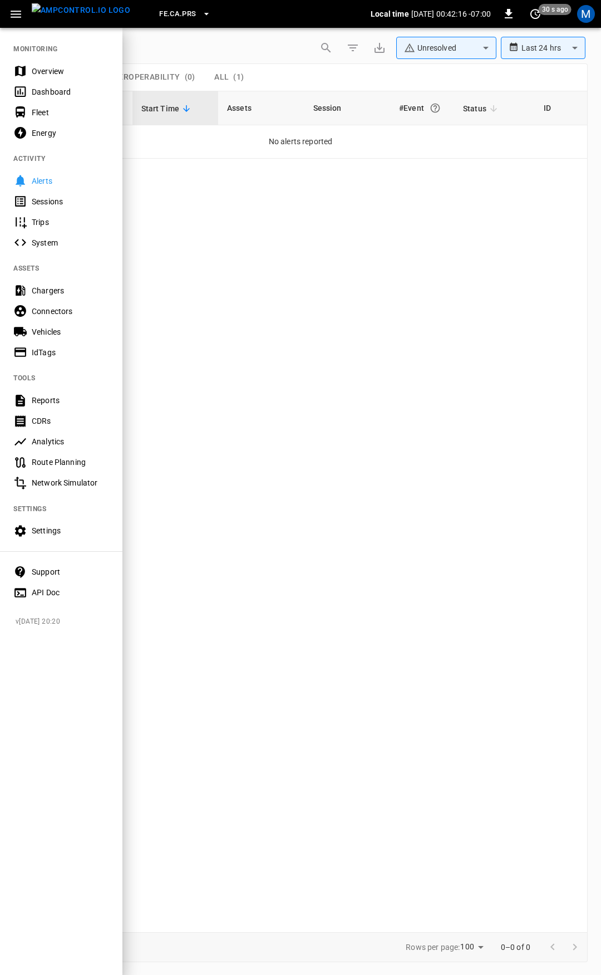
click at [81, 72] on div "Overview" at bounding box center [70, 71] width 77 height 11
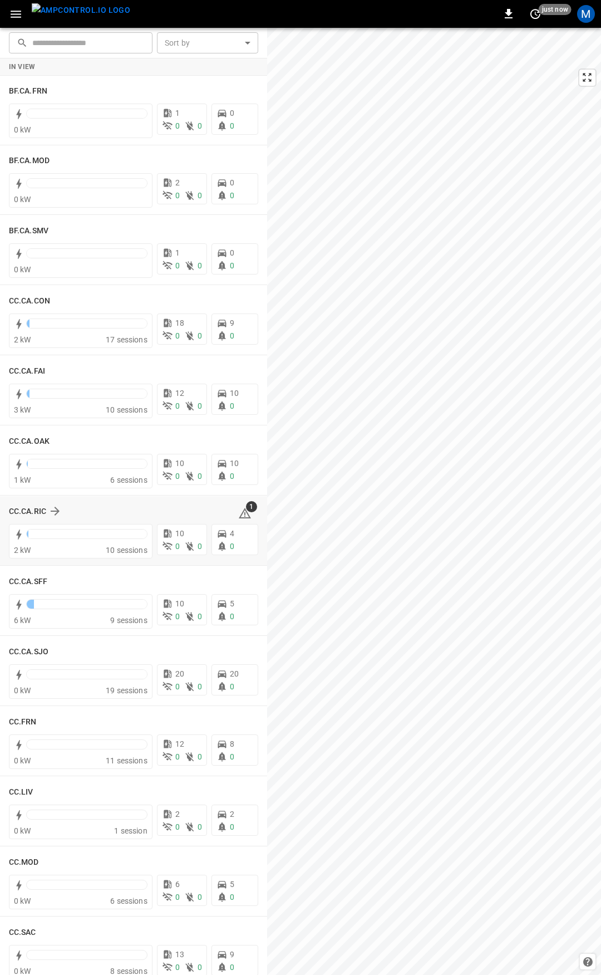
click at [239, 512] on icon at bounding box center [244, 512] width 13 height 13
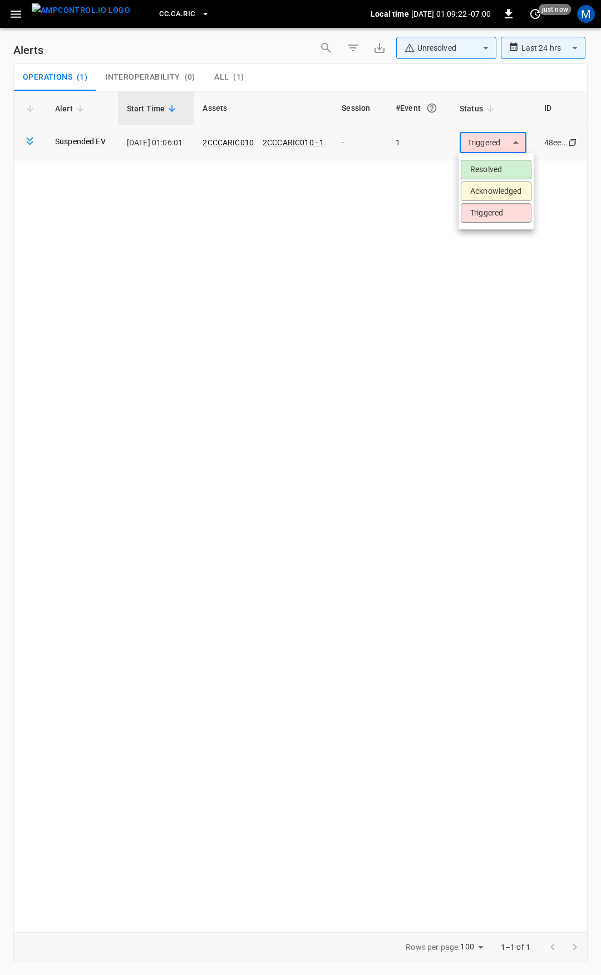
click at [490, 145] on body "**********" at bounding box center [300, 485] width 601 height 971
click at [496, 170] on li "Resolved" at bounding box center [496, 169] width 71 height 19
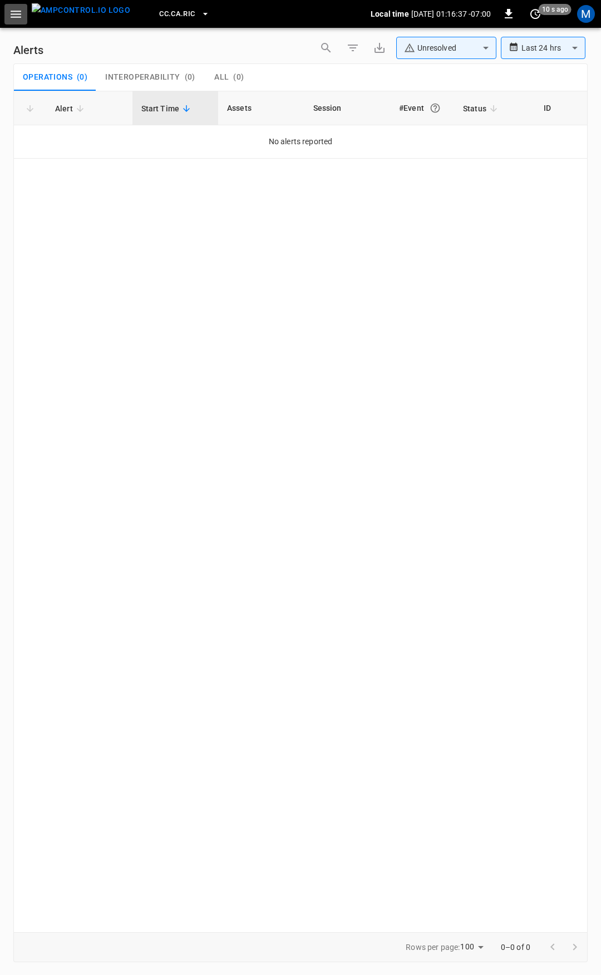
click at [6, 14] on button "button" at bounding box center [15, 14] width 23 height 21
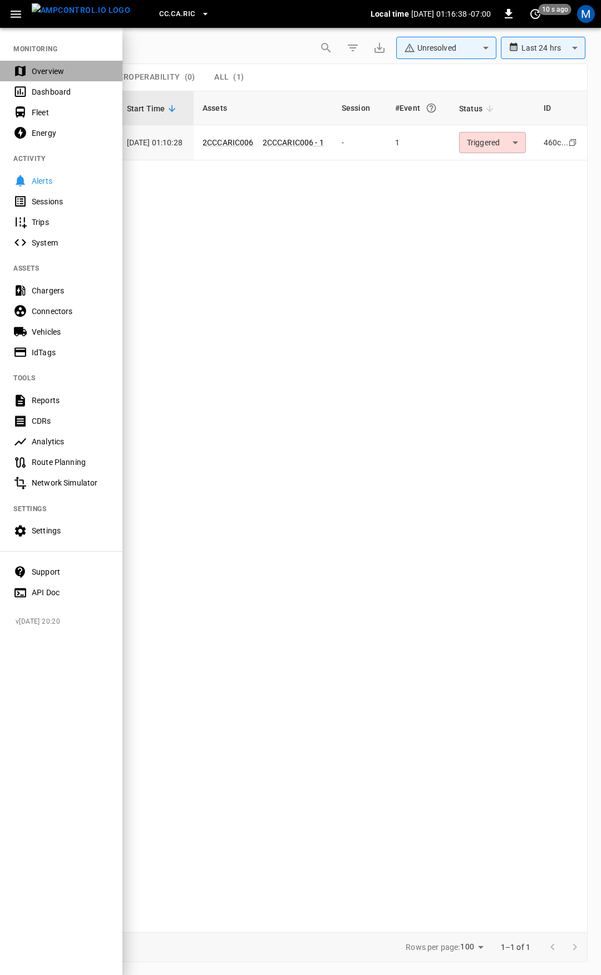
click at [50, 73] on div "Overview" at bounding box center [70, 71] width 77 height 11
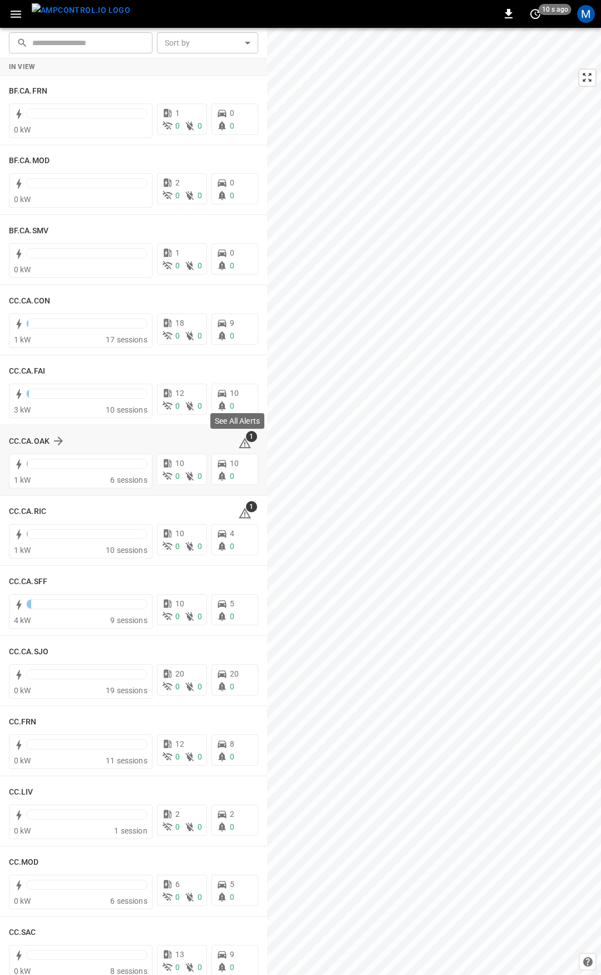
click at [243, 446] on icon at bounding box center [245, 442] width 12 height 11
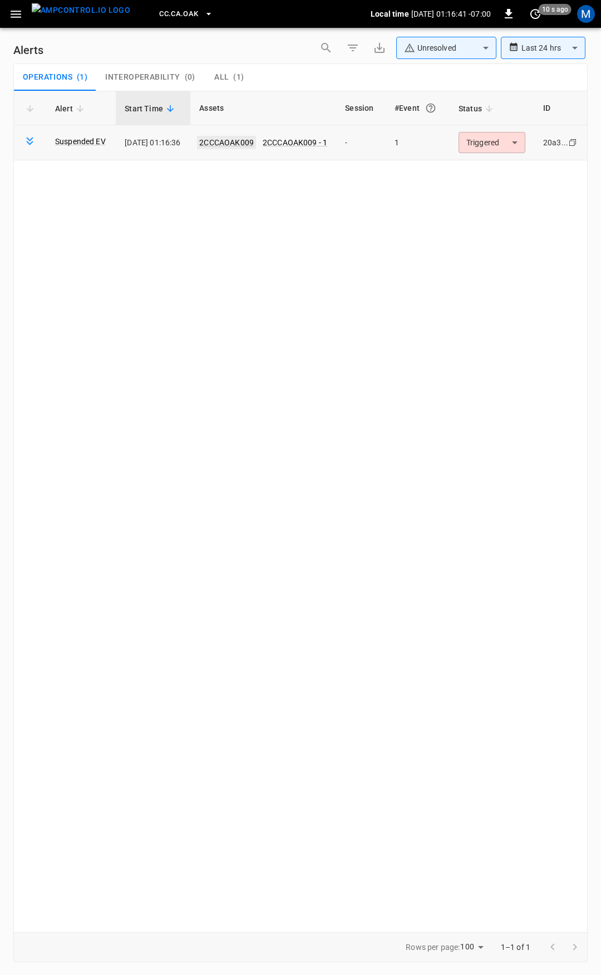
click at [256, 143] on link "2CCCAOAK009" at bounding box center [226, 142] width 59 height 13
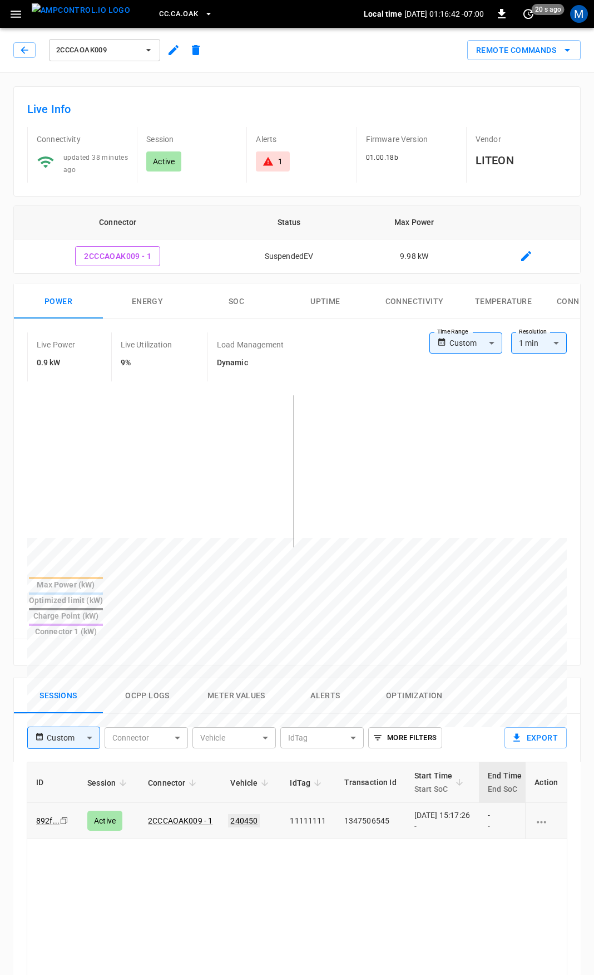
click at [245, 814] on link "240450" at bounding box center [244, 820] width 32 height 13
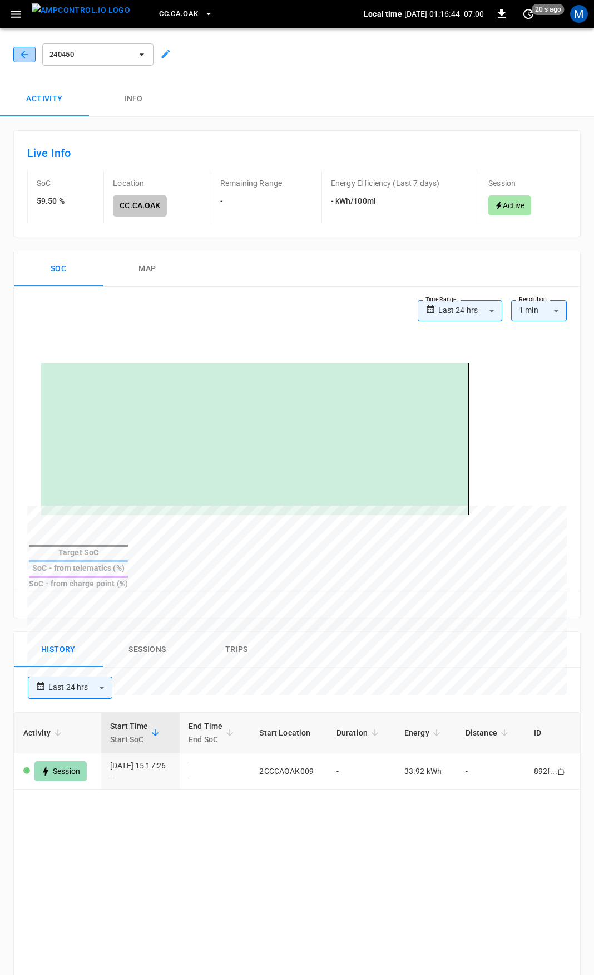
click at [25, 55] on icon "button" at bounding box center [24, 54] width 7 height 7
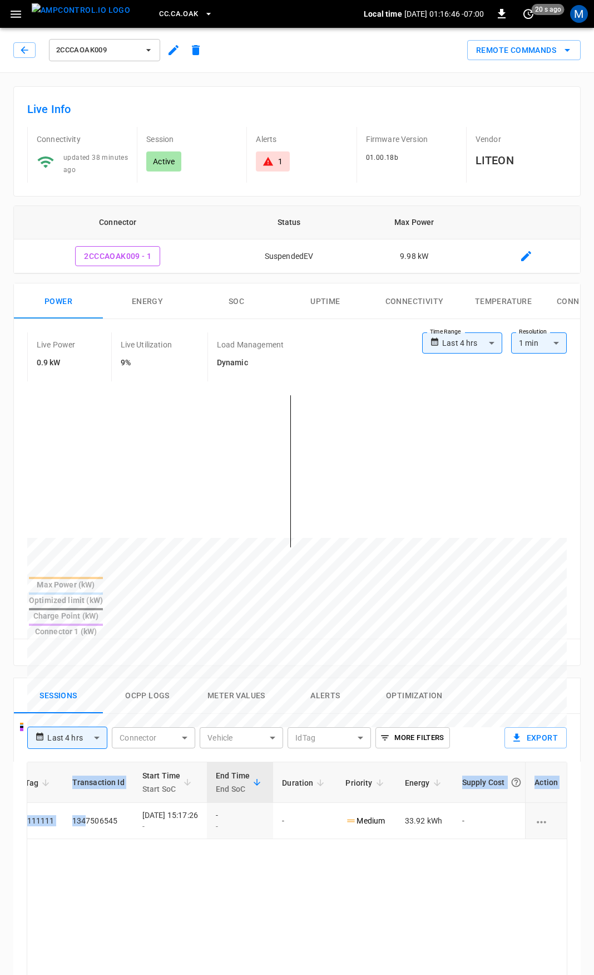
scroll to position [0, 292]
drag, startPoint x: 353, startPoint y: 779, endPoint x: 601, endPoint y: 801, distance: 248.6
click at [594, 801] on html "**********" at bounding box center [297, 743] width 594 height 1487
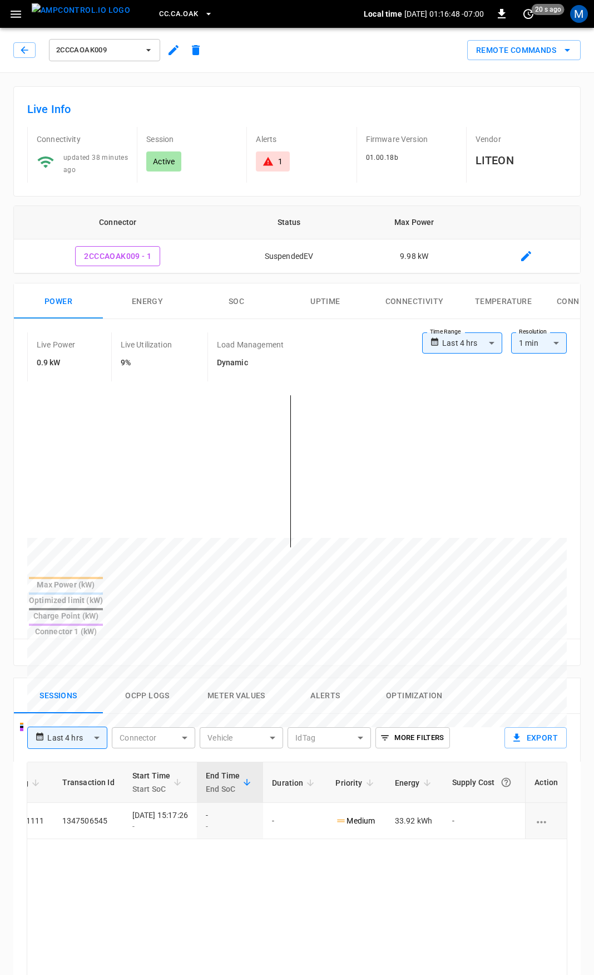
click at [271, 173] on div "Alerts 1" at bounding box center [297, 155] width 101 height 56
click at [271, 162] on icon at bounding box center [268, 161] width 10 height 9
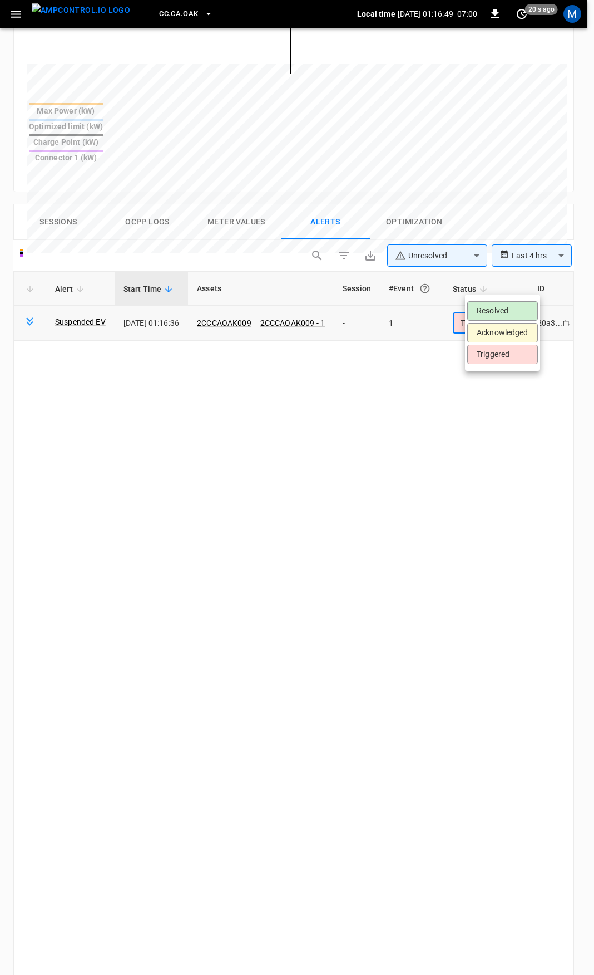
drag, startPoint x: 478, startPoint y: 286, endPoint x: 501, endPoint y: 302, distance: 28.4
click at [479, 286] on body "**********" at bounding box center [297, 345] width 594 height 1638
click at [503, 304] on li "Resolved" at bounding box center [503, 310] width 71 height 19
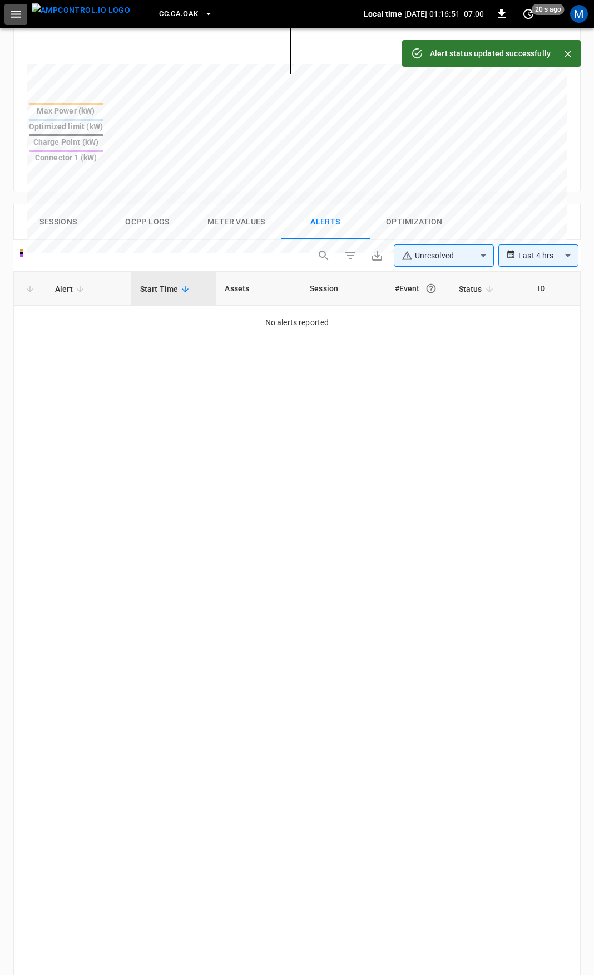
click at [13, 18] on icon "button" at bounding box center [16, 14] width 14 height 14
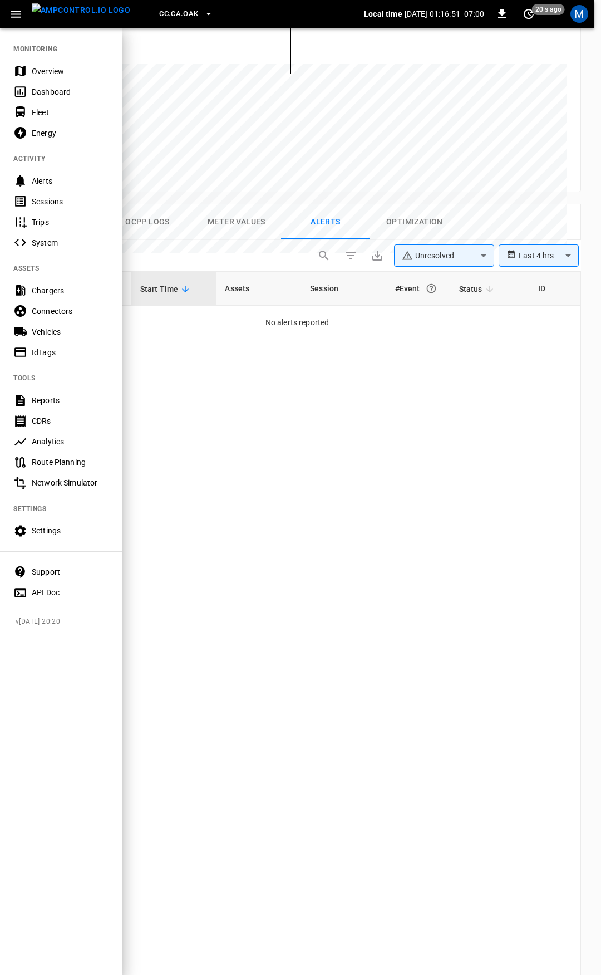
click at [61, 67] on div "Overview" at bounding box center [70, 71] width 77 height 11
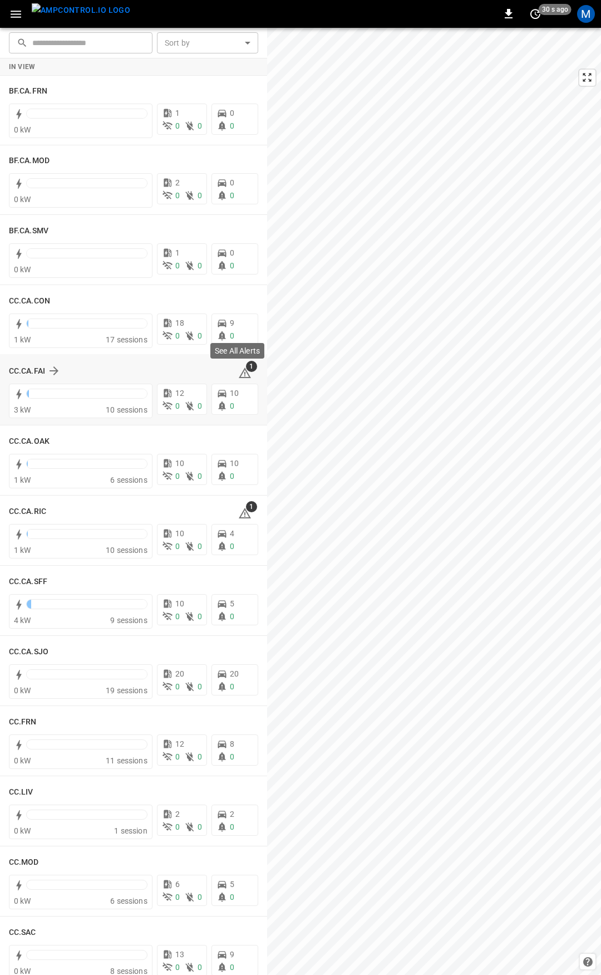
click at [244, 372] on icon at bounding box center [244, 374] width 1 height 4
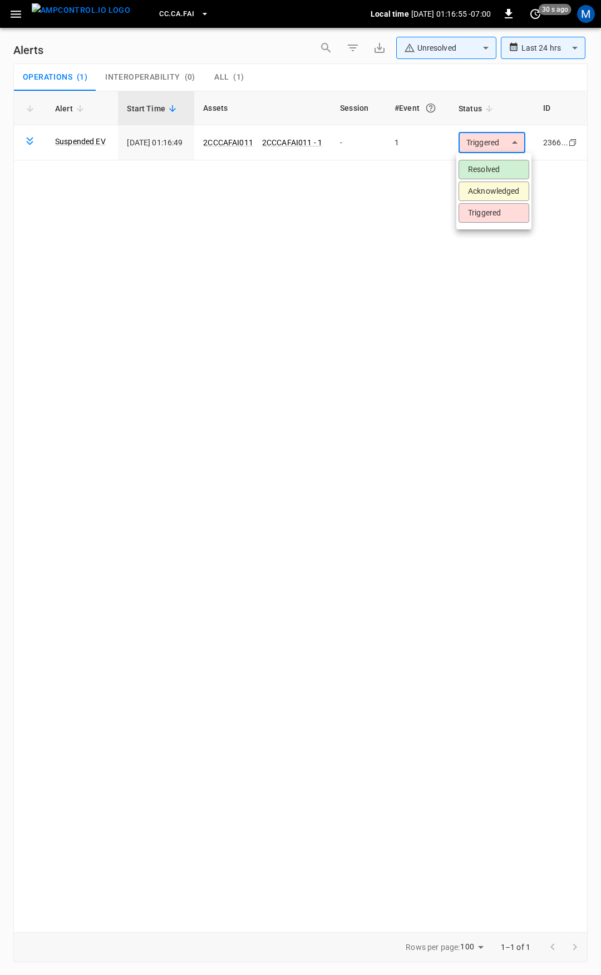
drag, startPoint x: 508, startPoint y: 146, endPoint x: 496, endPoint y: 143, distance: 12.2
click at [496, 143] on body "**********" at bounding box center [300, 485] width 601 height 971
click at [491, 168] on li "Resolved" at bounding box center [494, 169] width 71 height 19
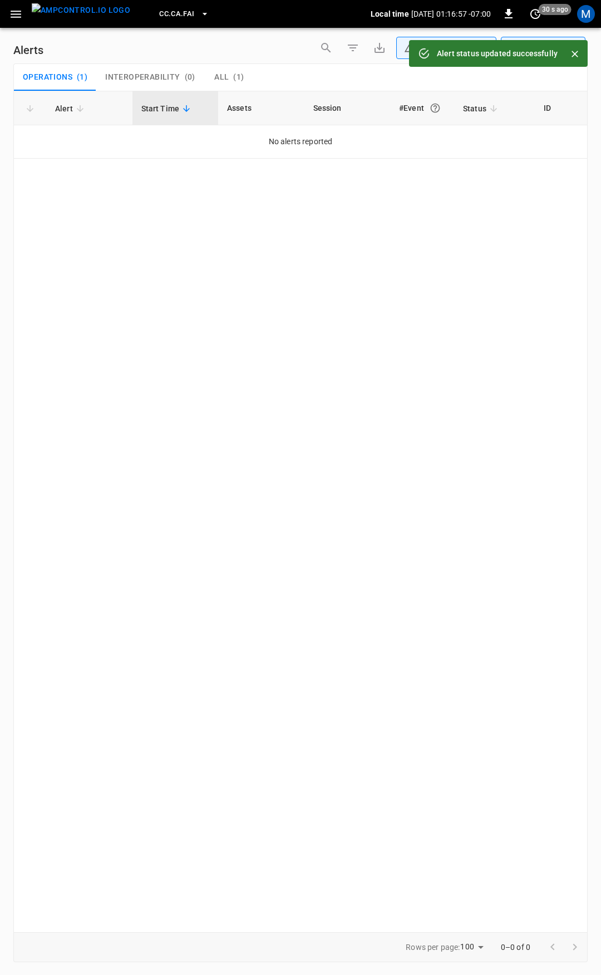
click at [13, 12] on icon "button" at bounding box center [16, 14] width 14 height 14
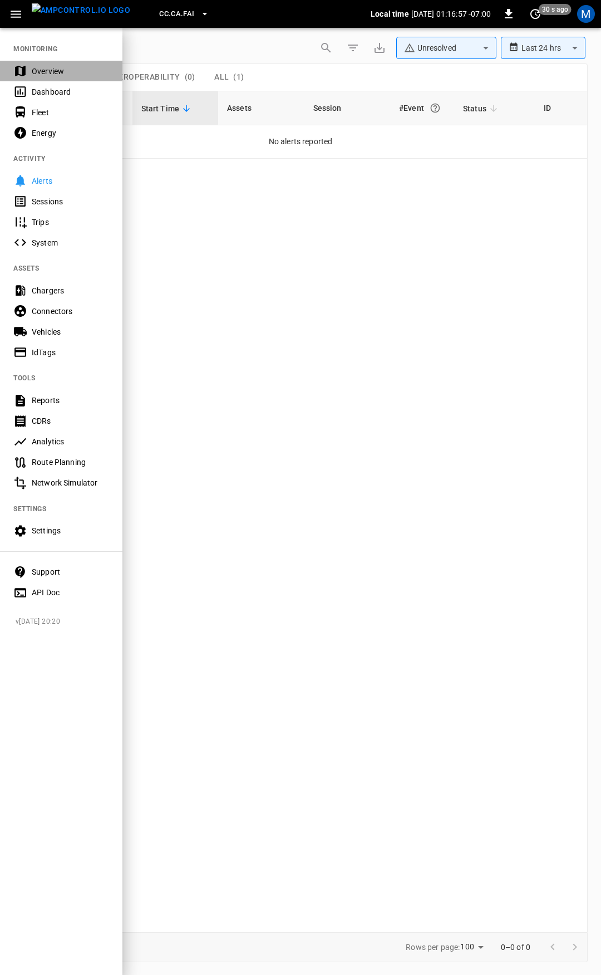
click at [46, 68] on div "Overview" at bounding box center [70, 71] width 77 height 11
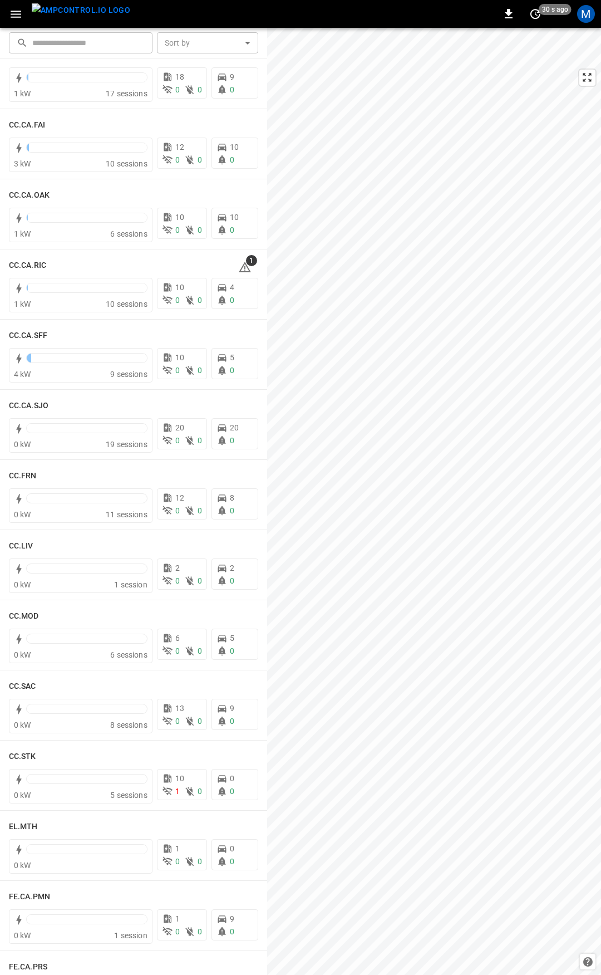
scroll to position [273, 0]
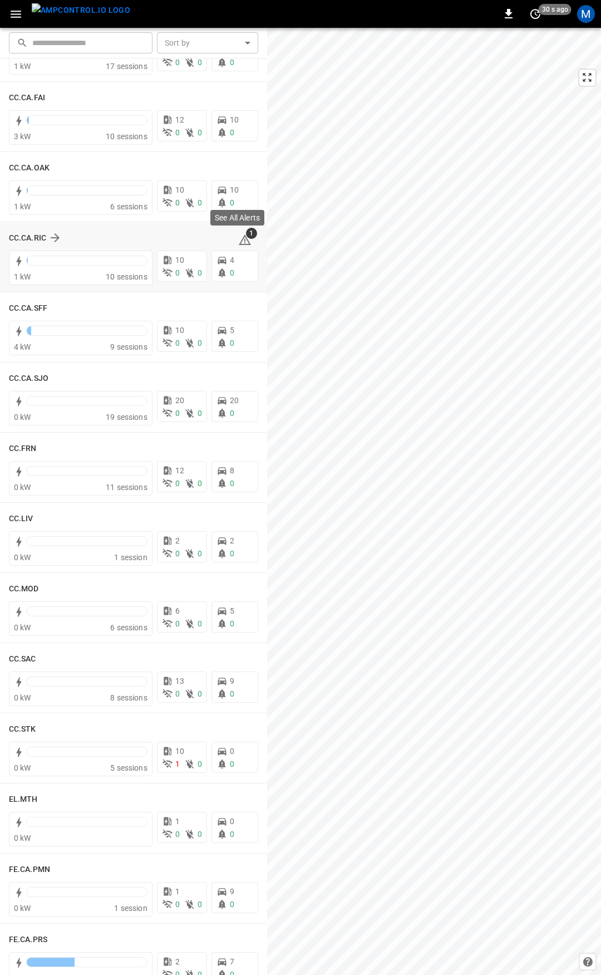
click at [239, 237] on icon at bounding box center [245, 239] width 12 height 11
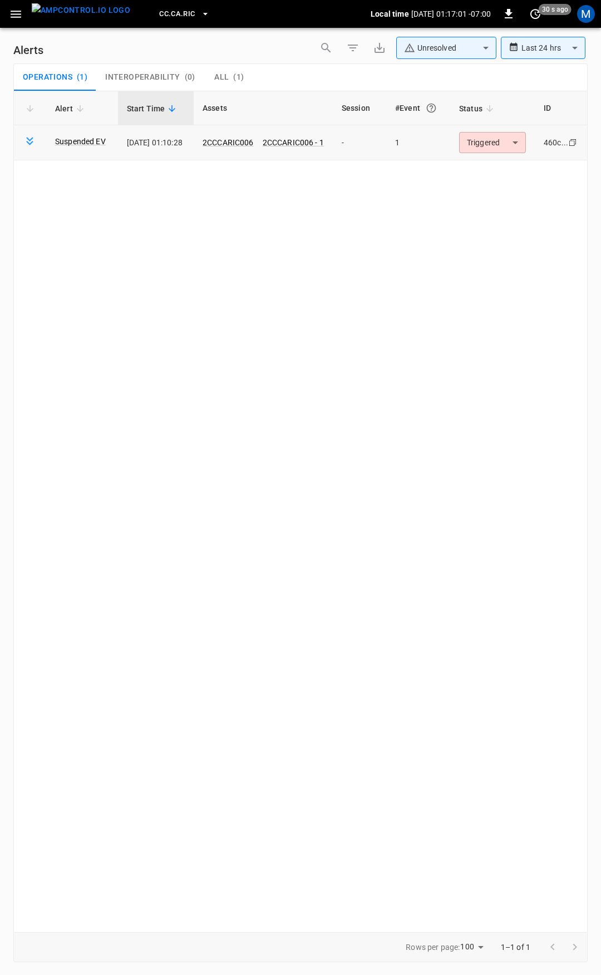
click at [512, 149] on body "**********" at bounding box center [300, 485] width 601 height 971
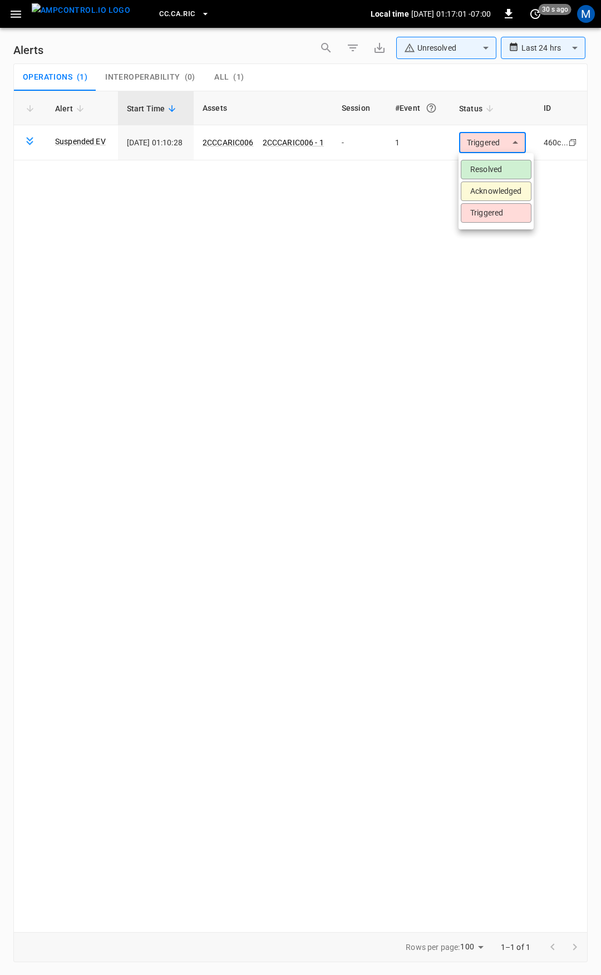
click at [507, 173] on li "Resolved" at bounding box center [496, 169] width 71 height 19
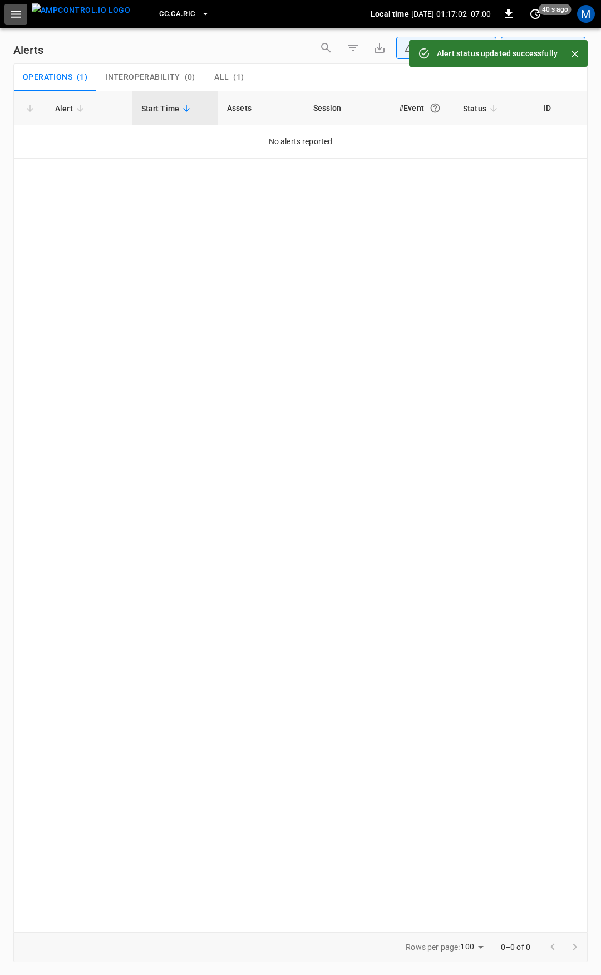
drag, startPoint x: 22, startPoint y: 20, endPoint x: 18, endPoint y: 26, distance: 7.6
click at [21, 20] on icon "button" at bounding box center [16, 14] width 14 height 14
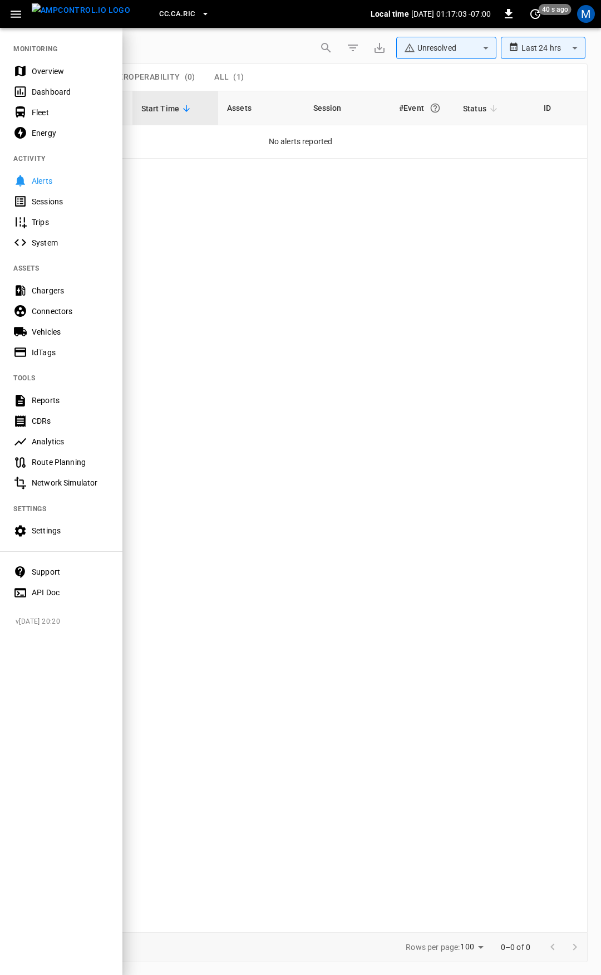
click at [48, 66] on div "Overview" at bounding box center [70, 71] width 77 height 11
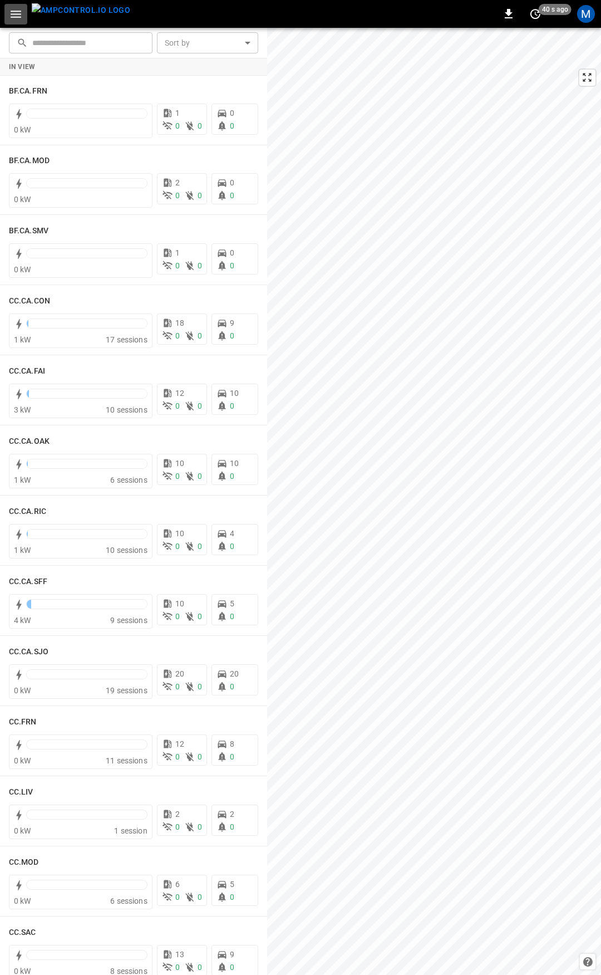
click at [13, 22] on button "button" at bounding box center [15, 14] width 23 height 21
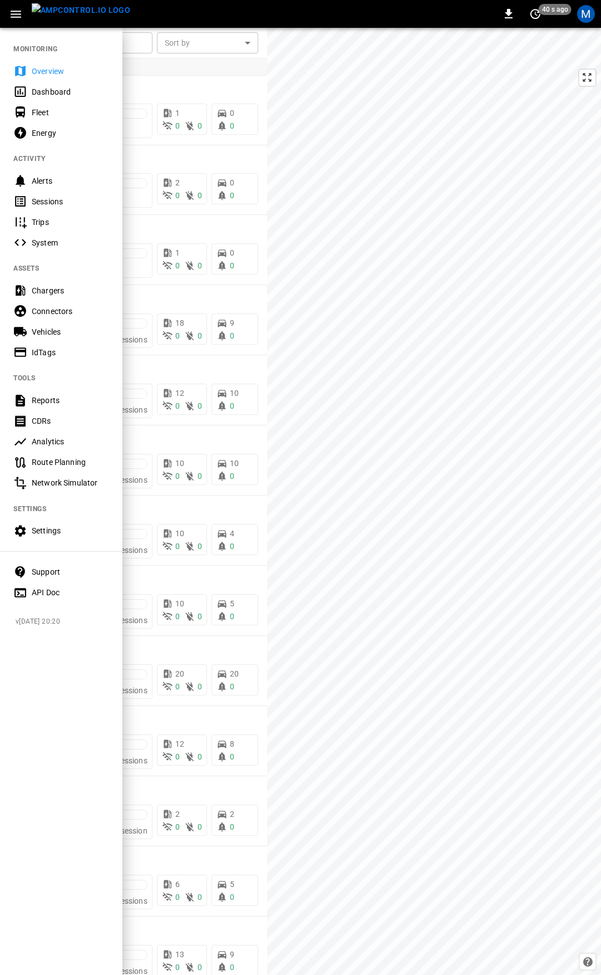
click at [78, 72] on div "Overview" at bounding box center [70, 71] width 77 height 11
